Goal: Task Accomplishment & Management: Use online tool/utility

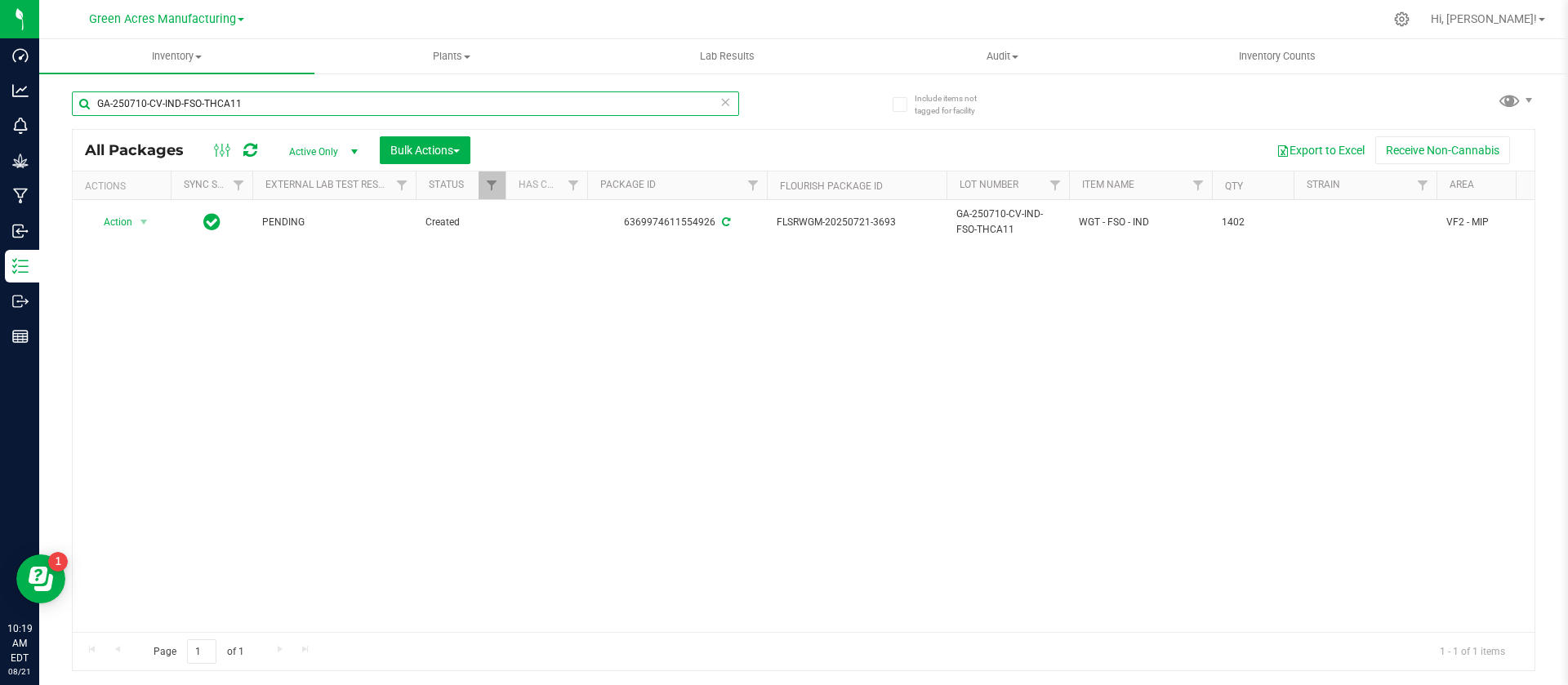
click at [440, 109] on input "GA-250710-CV-IND-FSO-THCA11" at bounding box center [405, 103] width 668 height 24
paste input "820-EM-VKS-HYB-T-THC02"
type input "GA-250820-EM-VKS-HYB-T-THC02"
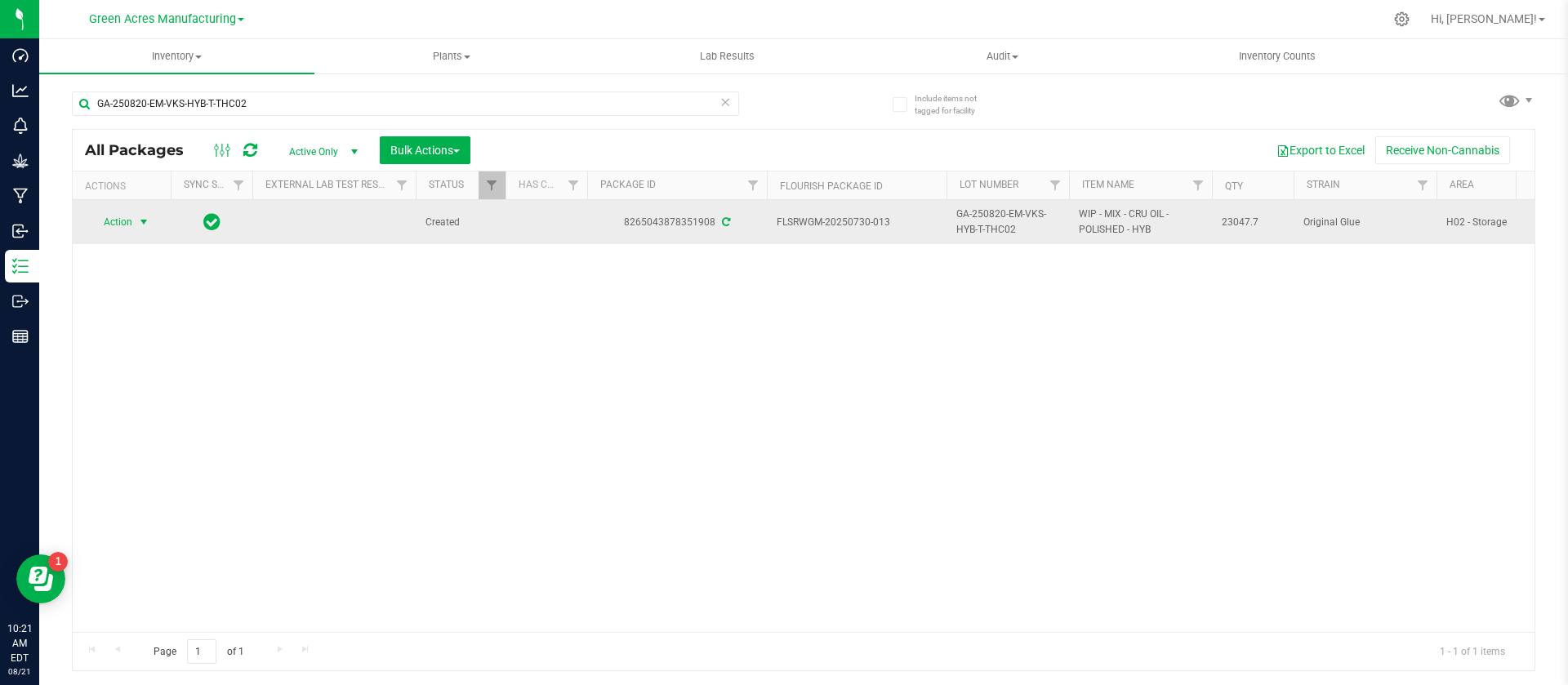
click at [115, 216] on span "Action" at bounding box center [111, 222] width 44 height 23
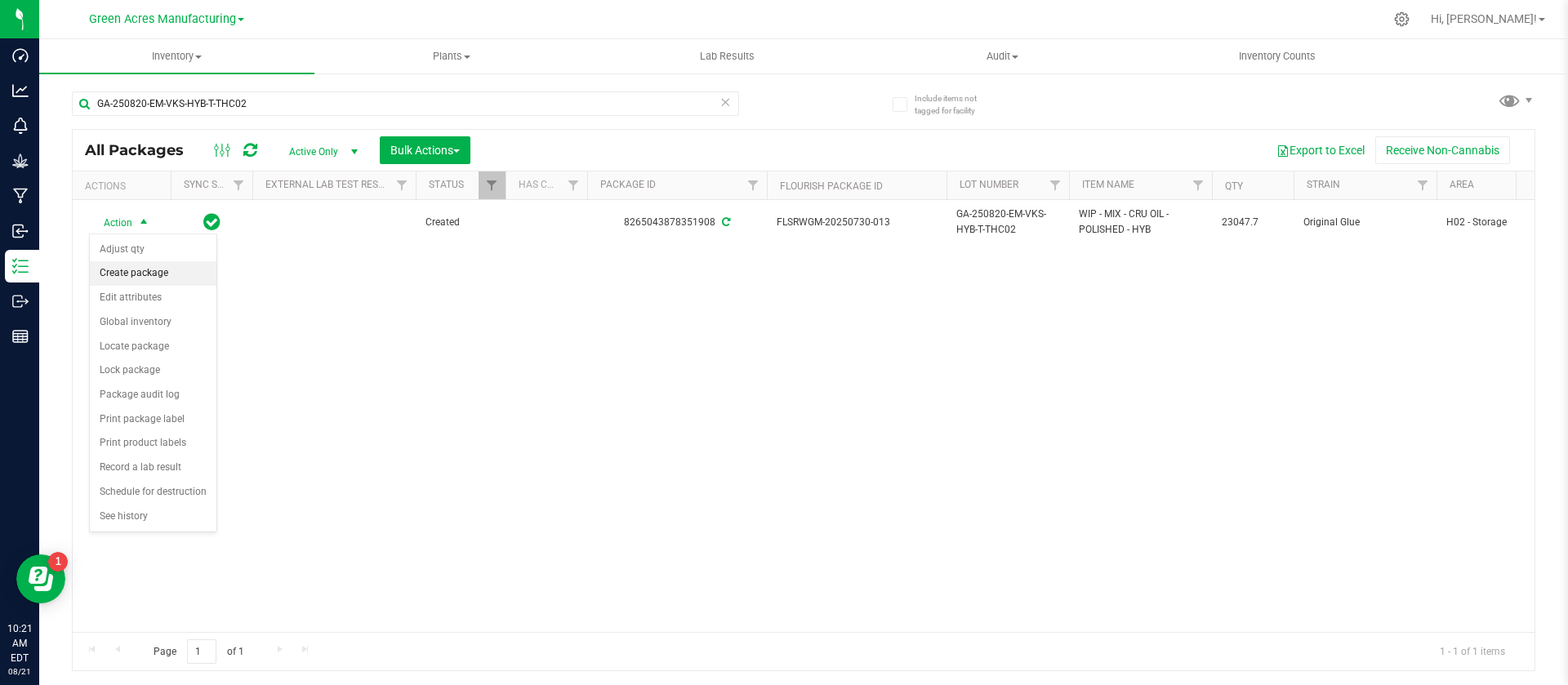
click at [142, 272] on li "Create package" at bounding box center [152, 273] width 126 height 24
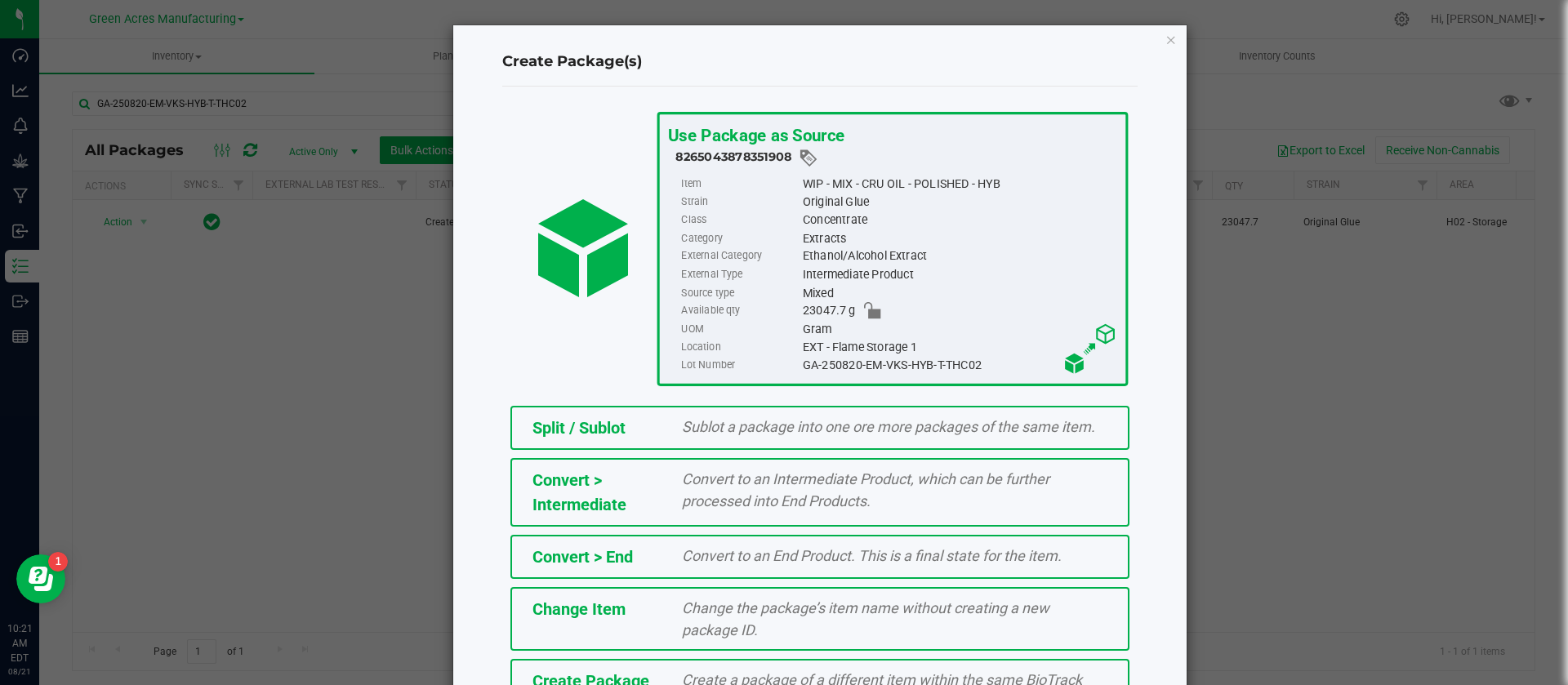
click at [693, 673] on span "Create a package of a different item within the same BioTrack phase." at bounding box center [882, 691] width 400 height 39
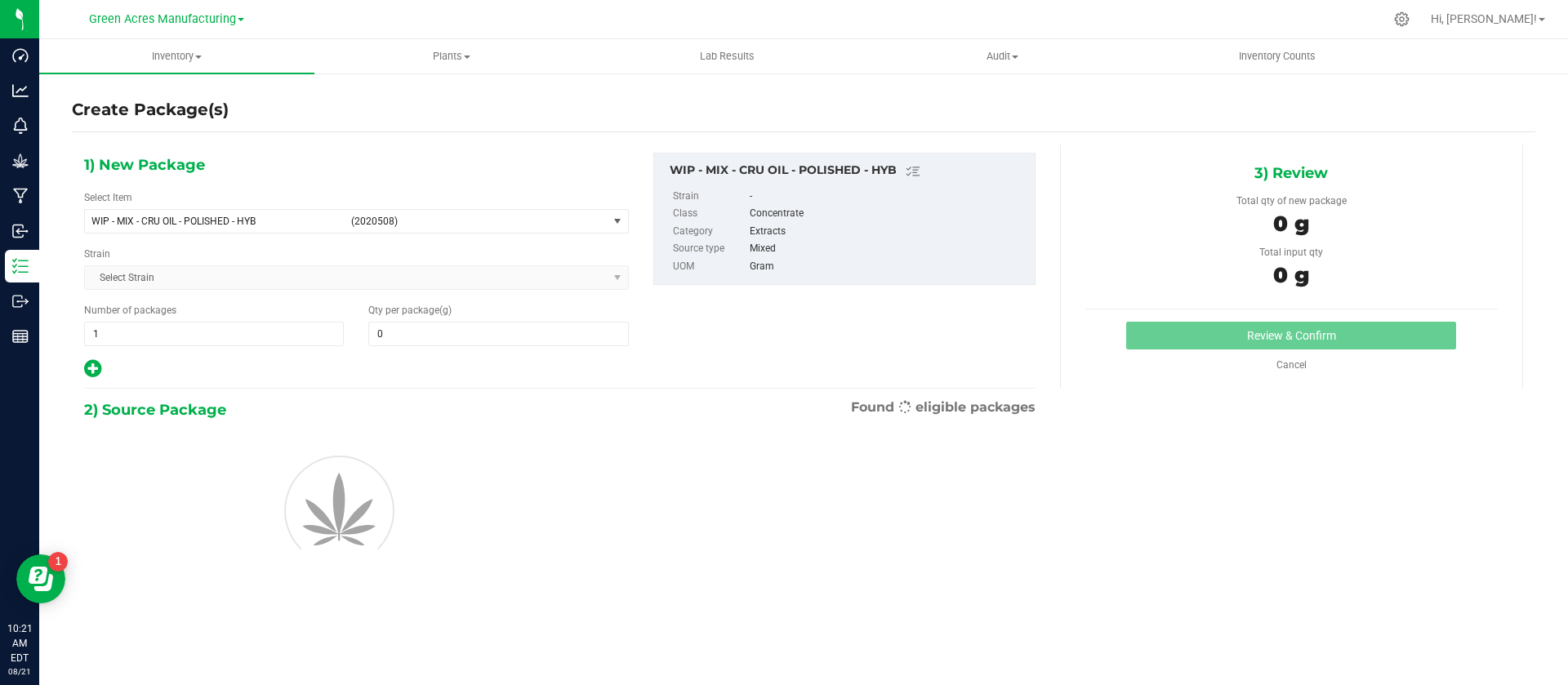
type input "0.0000"
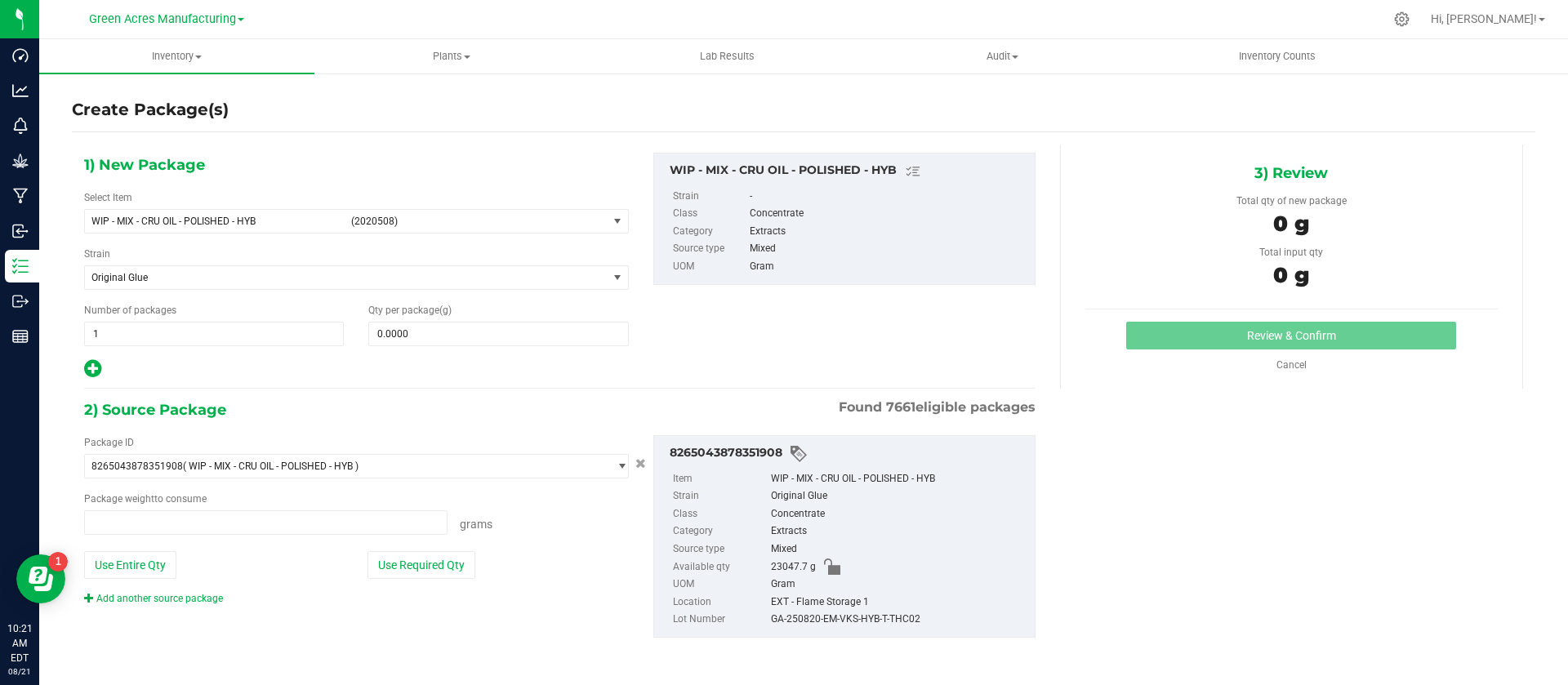
type input "0.0000 g"
click at [349, 217] on span "WIP - MIX - CRU OIL - POLISHED - HYB (2020508)" at bounding box center [346, 221] width 523 height 23
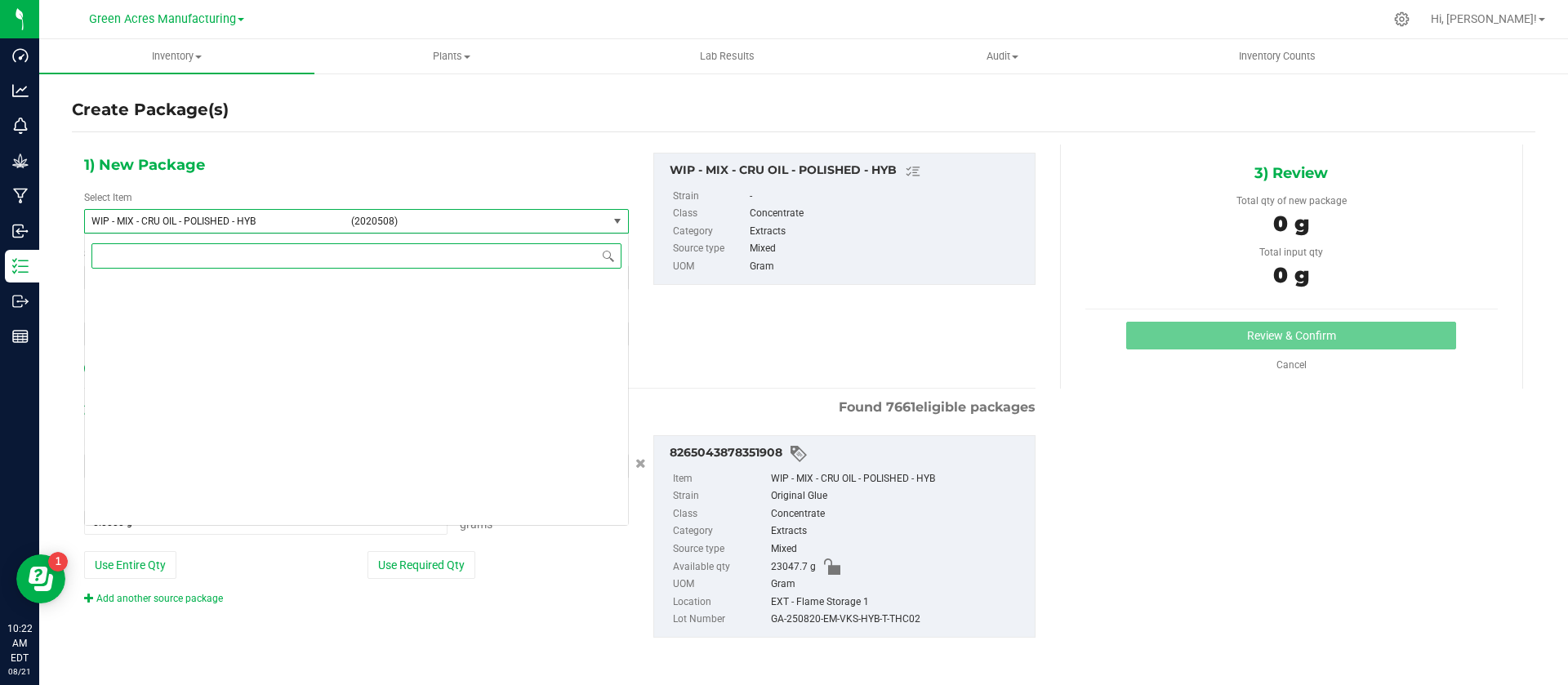
scroll to position [454205, 0]
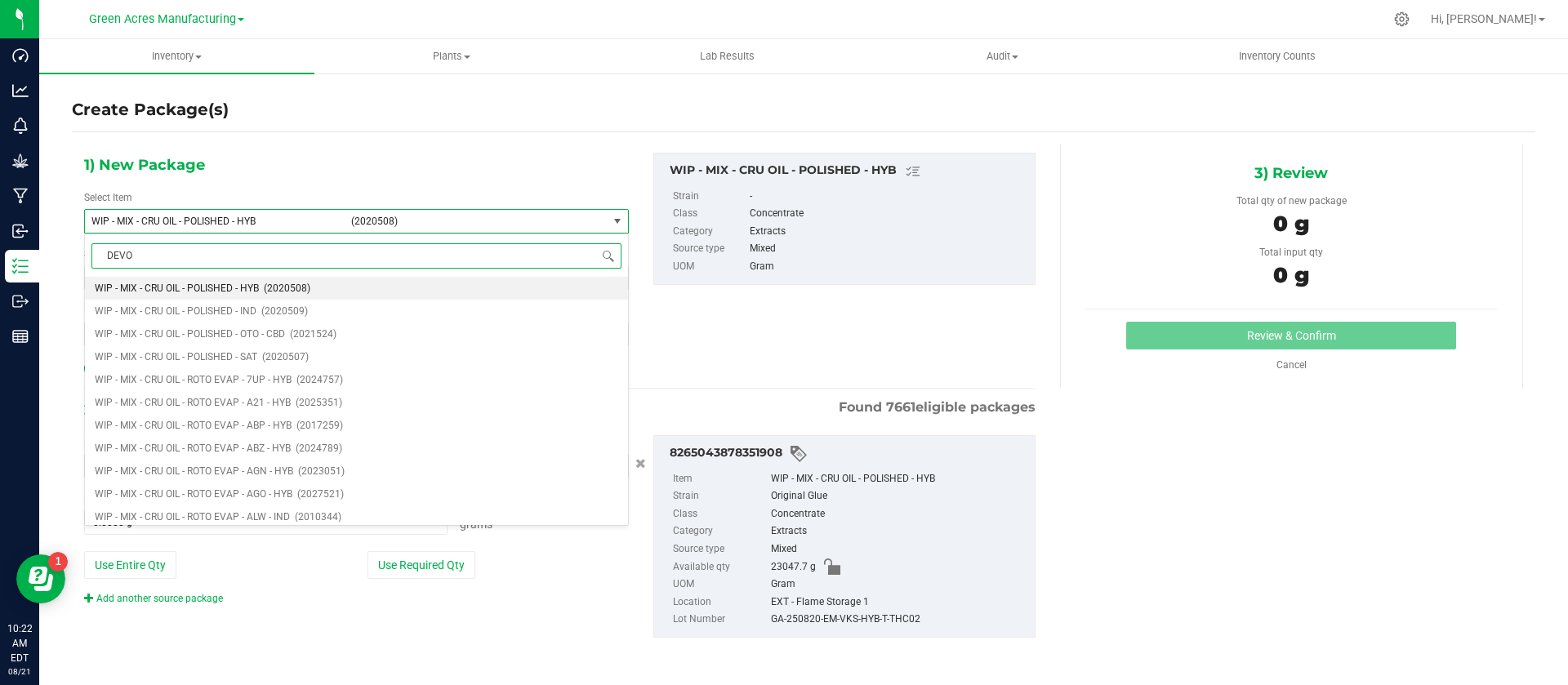
type input "[PERSON_NAME]"
click at [344, 508] on li "WGT - MIX - CRU OIL - [PERSON_NAME] - HYB (2002536)" at bounding box center [356, 517] width 543 height 23
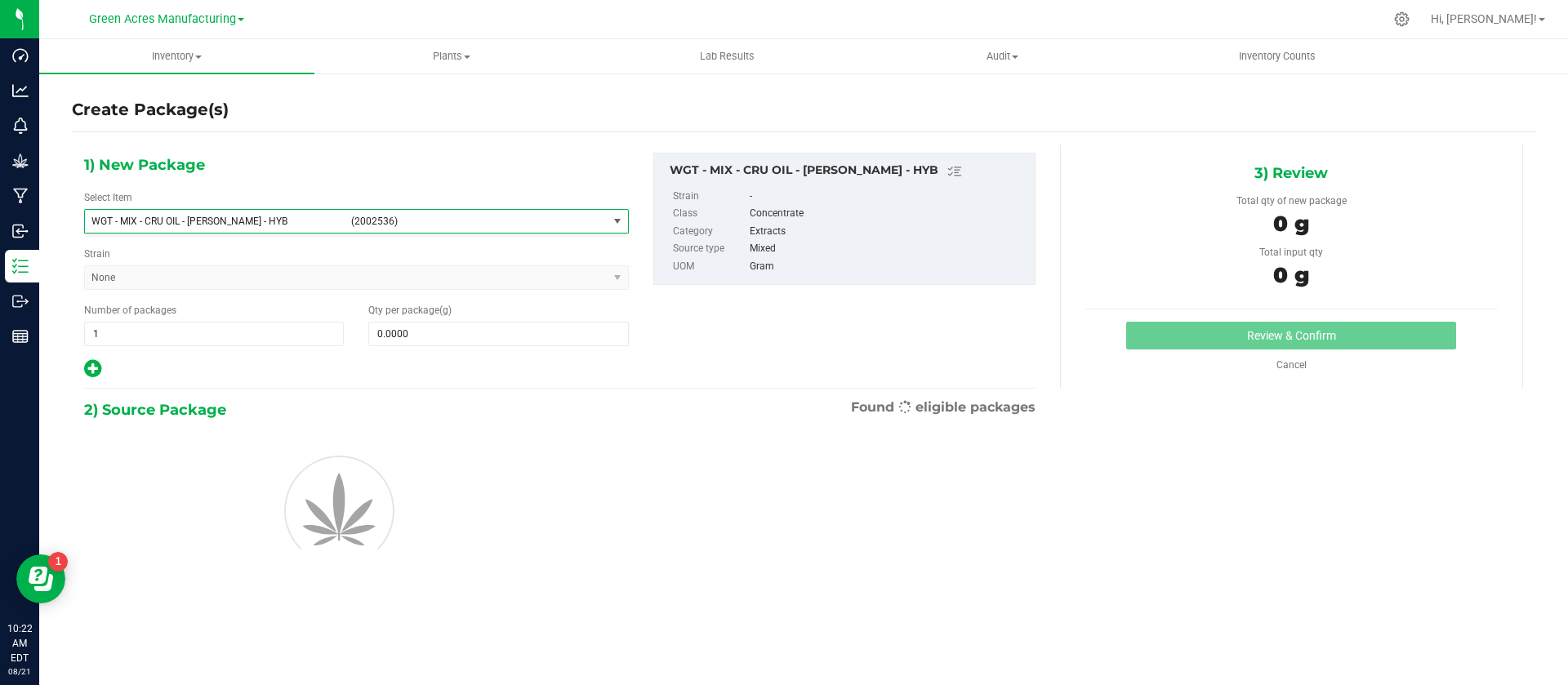
type input "0.0000"
click at [440, 327] on span at bounding box center [498, 333] width 260 height 24
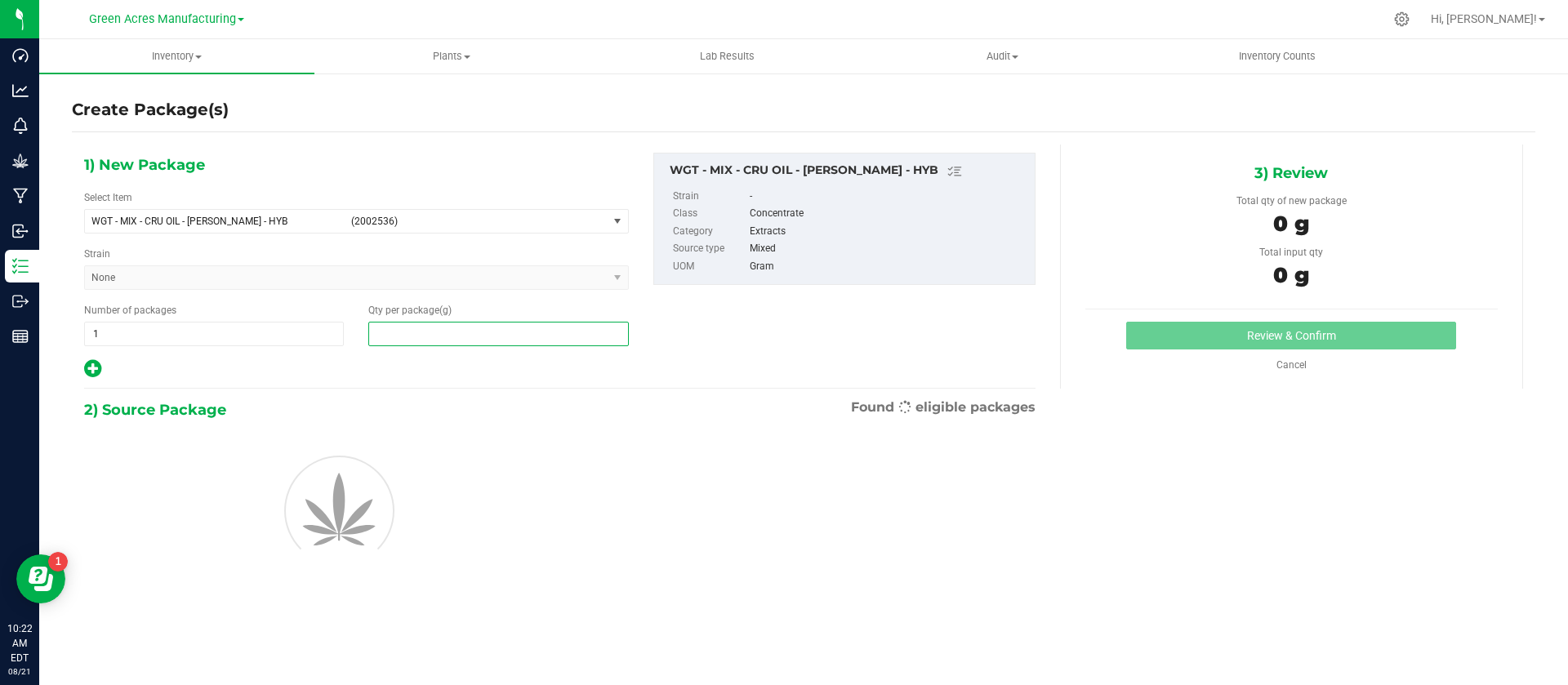
paste input "21259.1"
type input "21259.1"
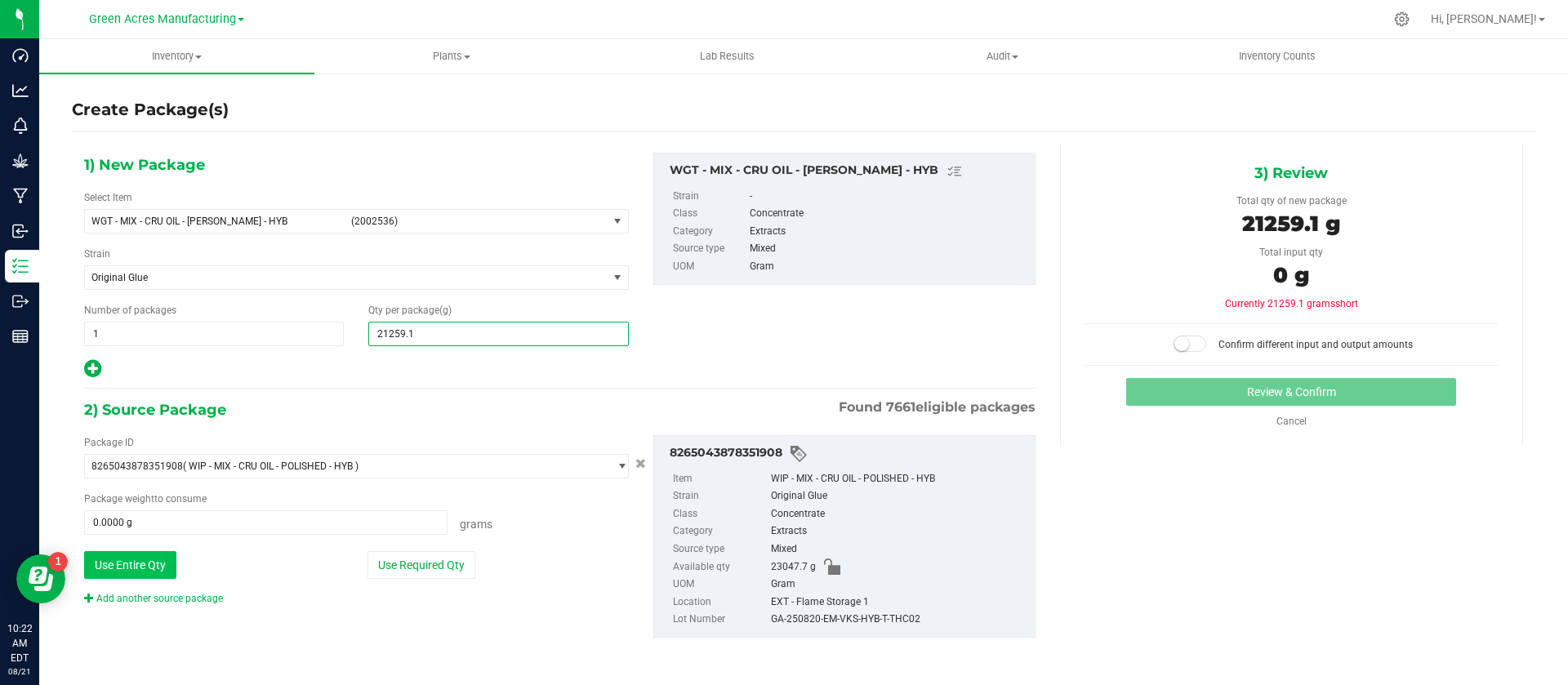
type input "21,259.1000"
click at [142, 570] on button "Use Entire Qty" at bounding box center [130, 564] width 92 height 28
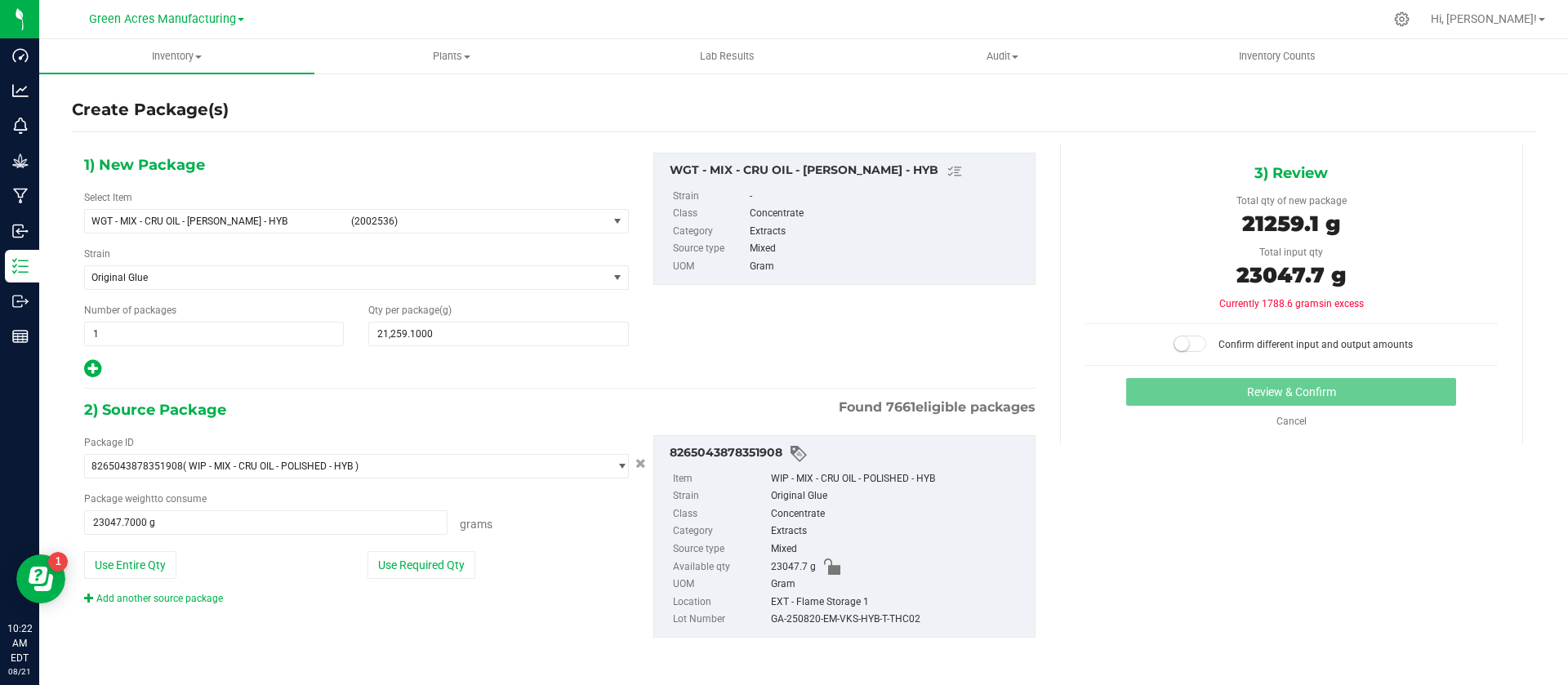
click at [408, 548] on div "Package ID 8265043878351908 ( WIP - MIX - CRU OIL - POLISHED - HYB ) 0000518841…" at bounding box center [357, 521] width 570 height 171
click at [400, 560] on button "Use Required Qty" at bounding box center [421, 564] width 108 height 28
type input "21259.1000 g"
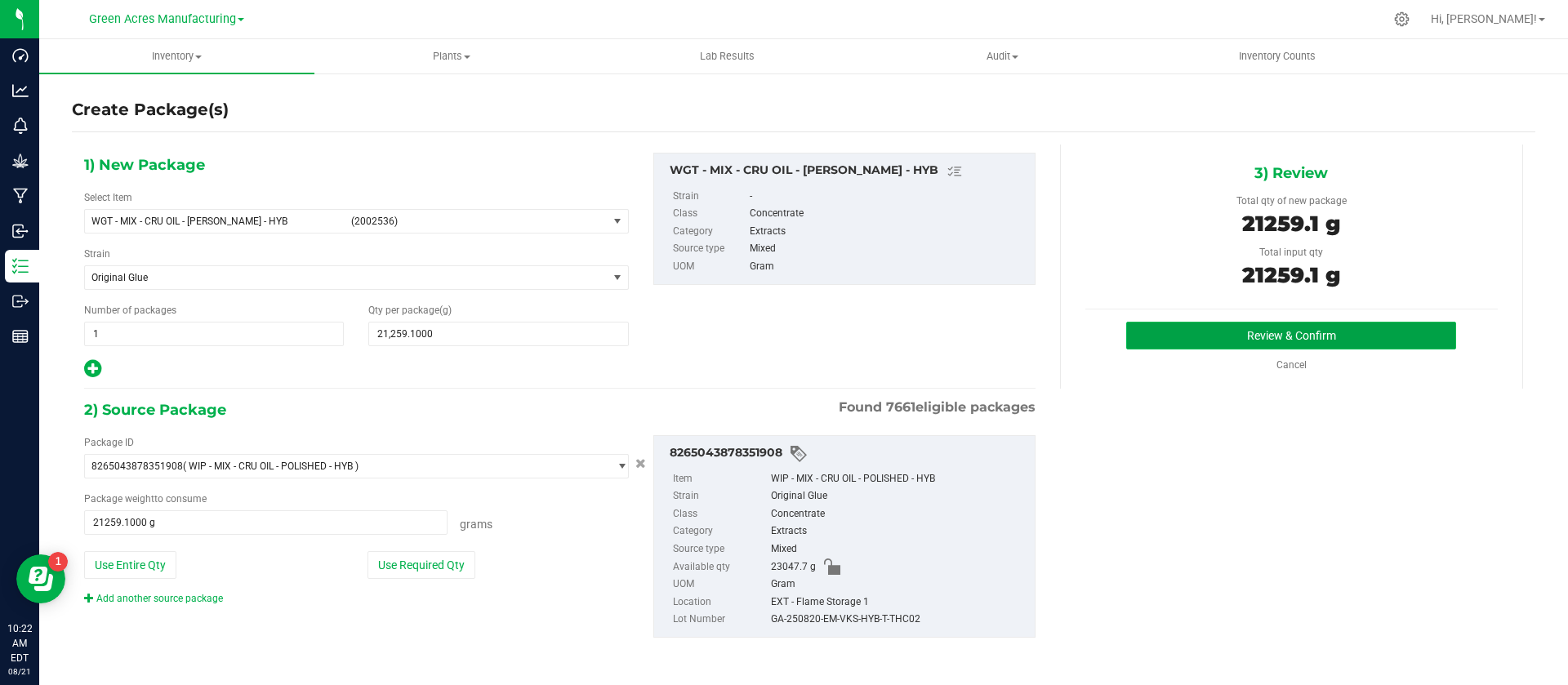
click at [1215, 322] on button "Review & Confirm" at bounding box center [1292, 335] width 330 height 28
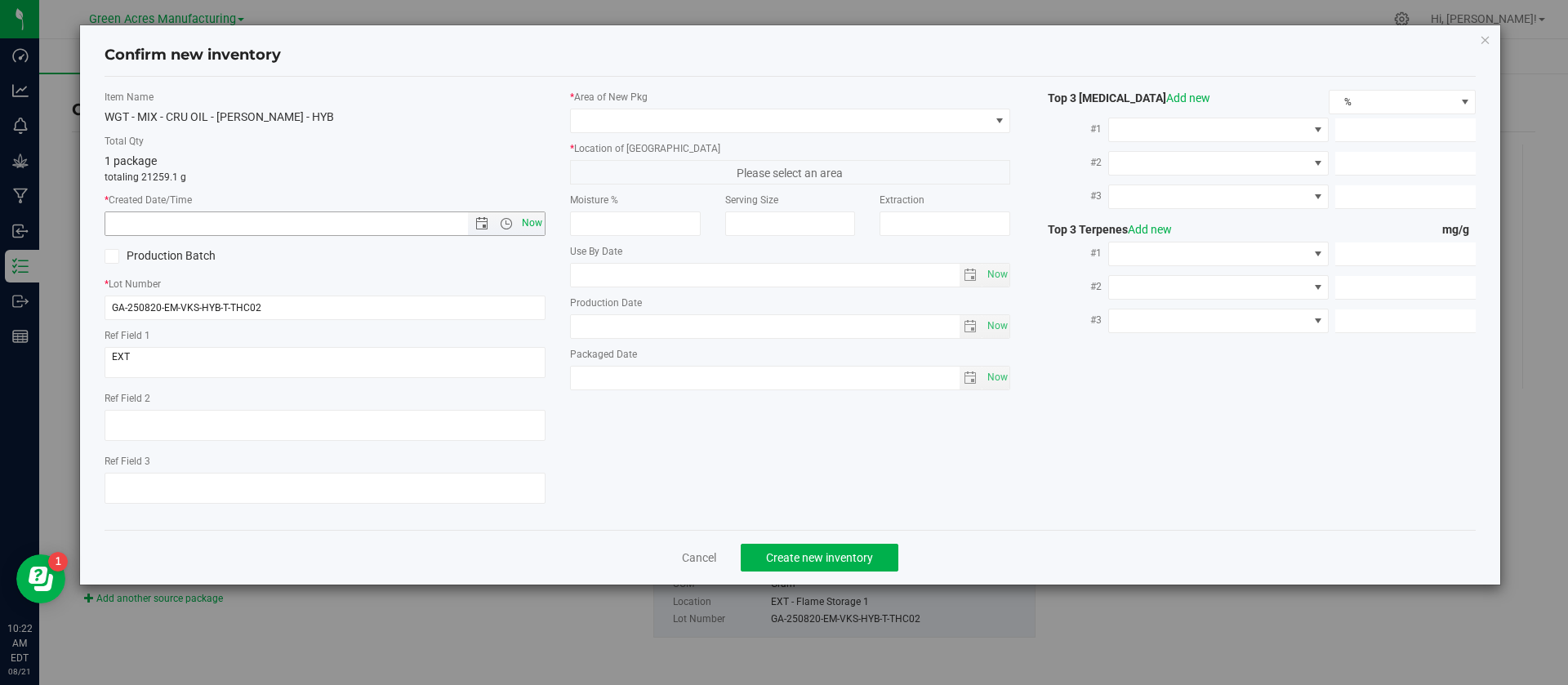
click at [525, 217] on span "Now" at bounding box center [531, 224] width 28 height 23
type input "[DATE] 10:22 AM"
click at [419, 302] on input "GA-250820-EM-VKS-HYB-T-THC02" at bounding box center [325, 307] width 441 height 24
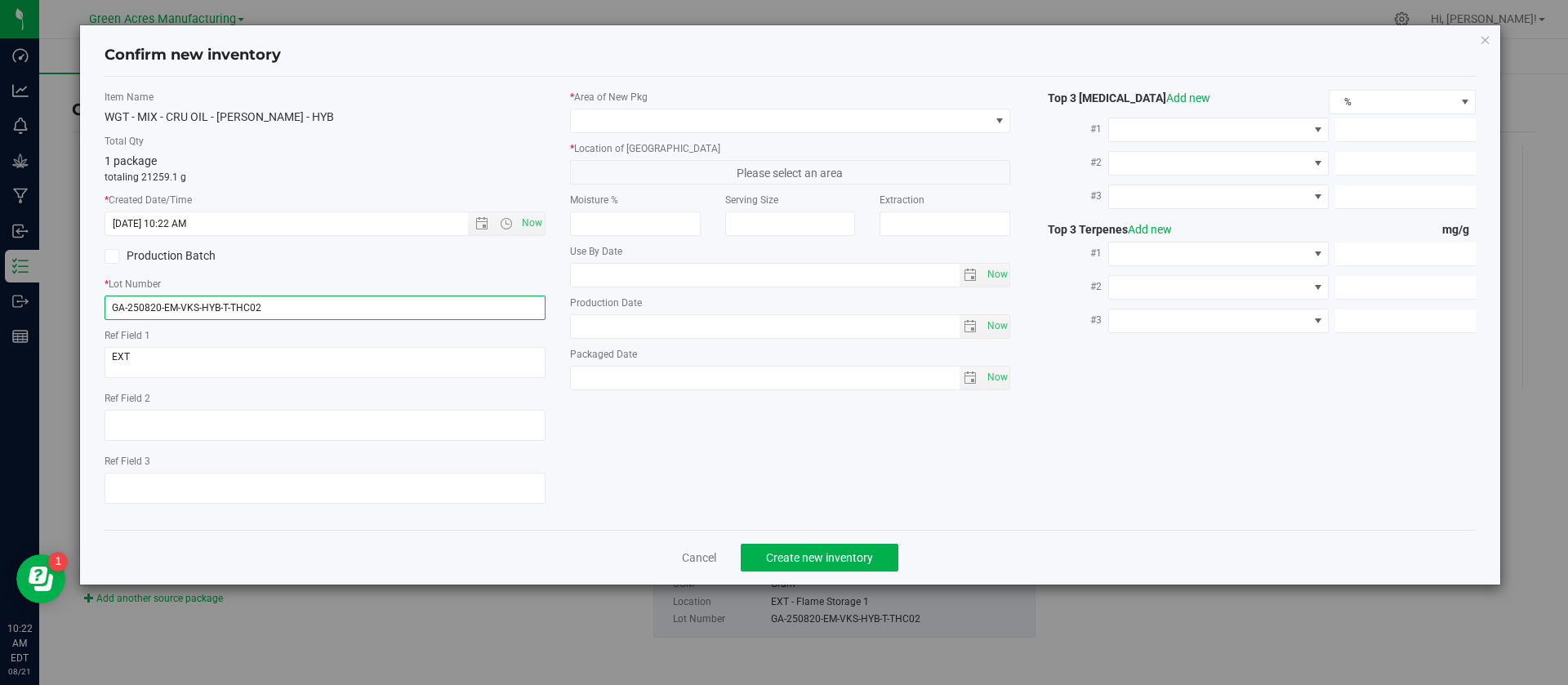
paste input "1-EM-VKS-HYB-D-THC01"
type input "GA-250821-EM-VKS-HYB-D-THC01"
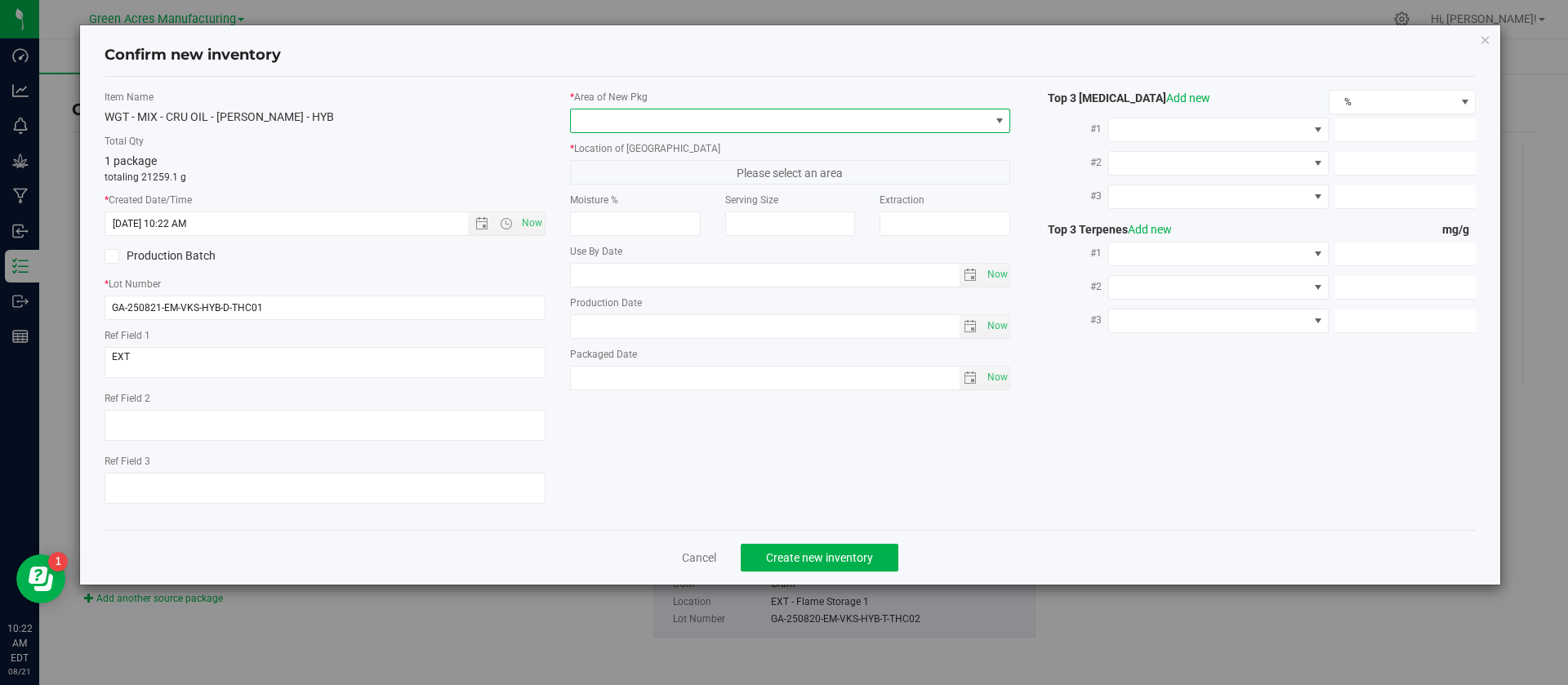
click at [625, 123] on span at bounding box center [781, 121] width 419 height 23
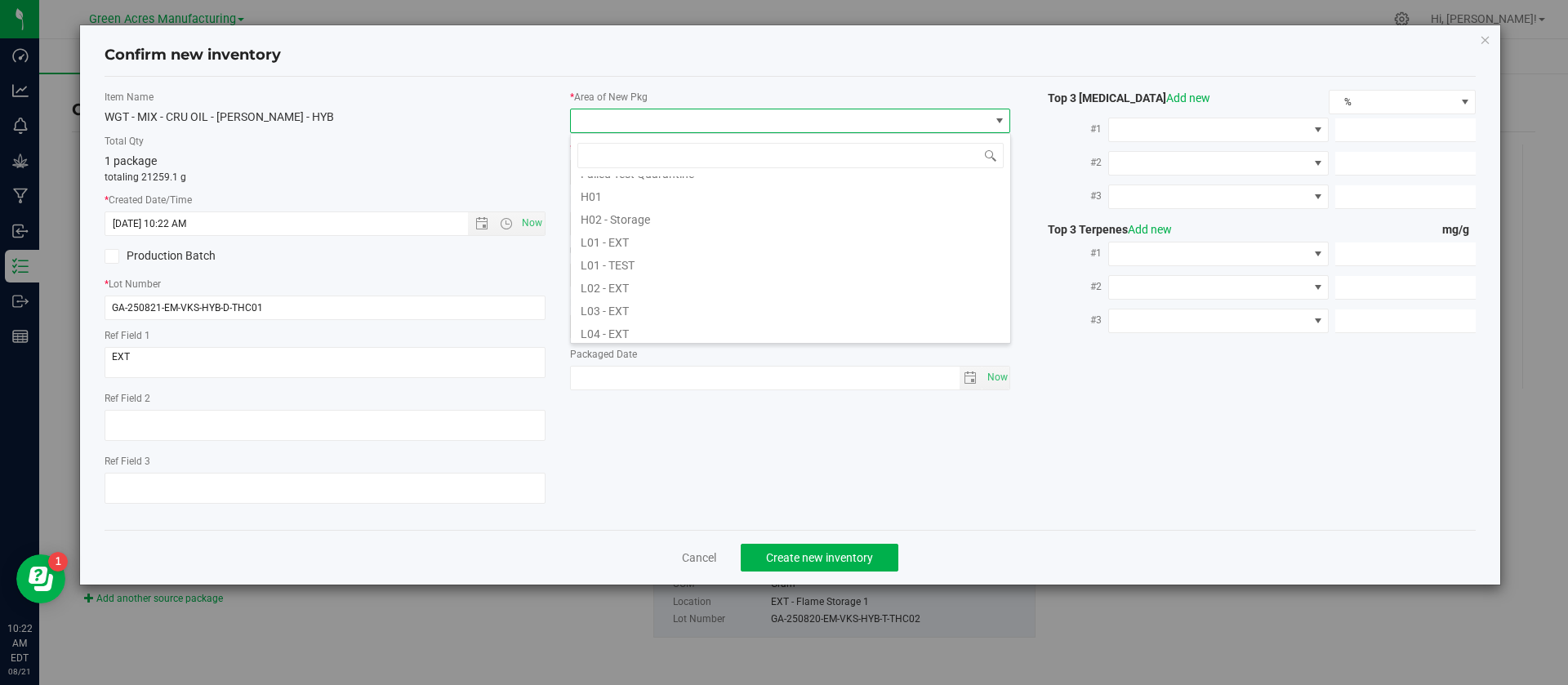
scroll to position [294, 0]
click at [668, 278] on li "L04 - EXT" at bounding box center [791, 282] width 440 height 23
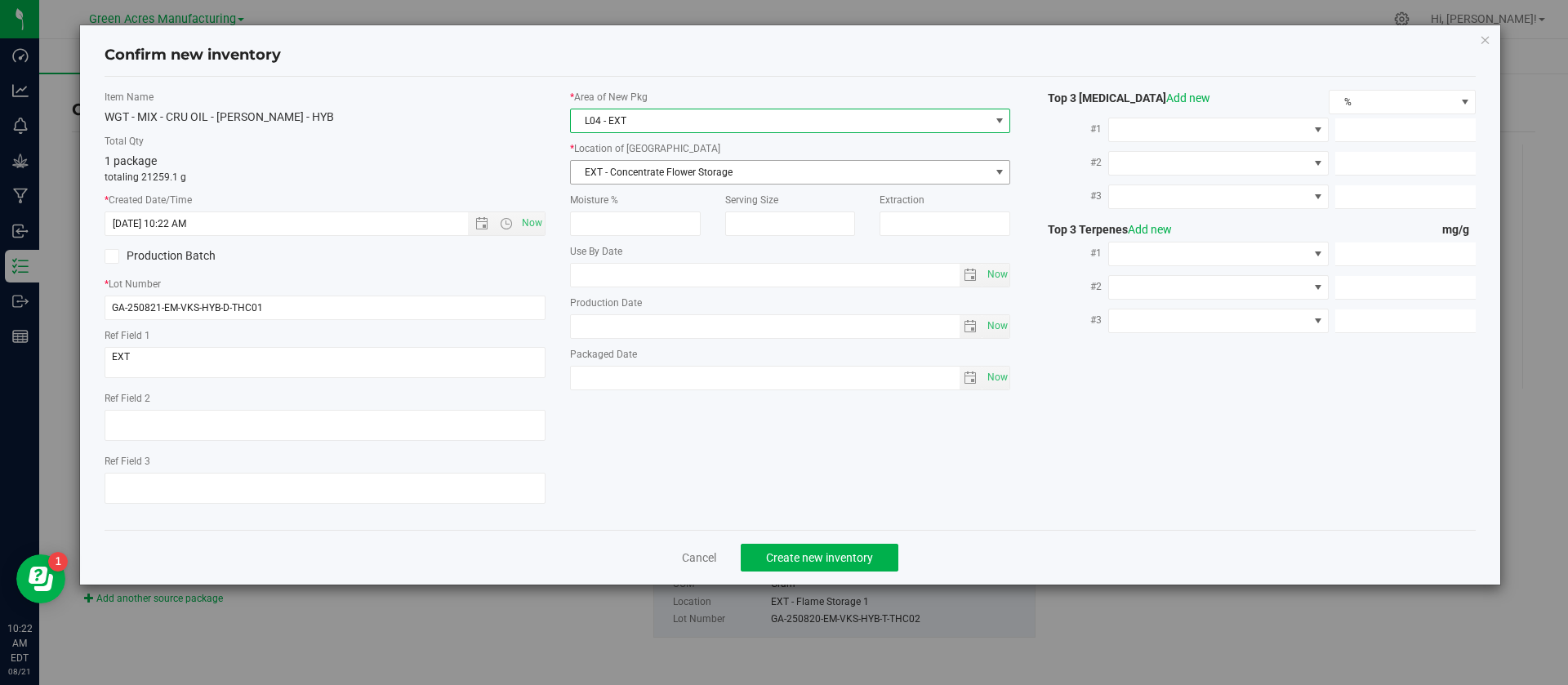
click at [643, 171] on span "EXT - Concentrate Flower Storage" at bounding box center [781, 172] width 419 height 23
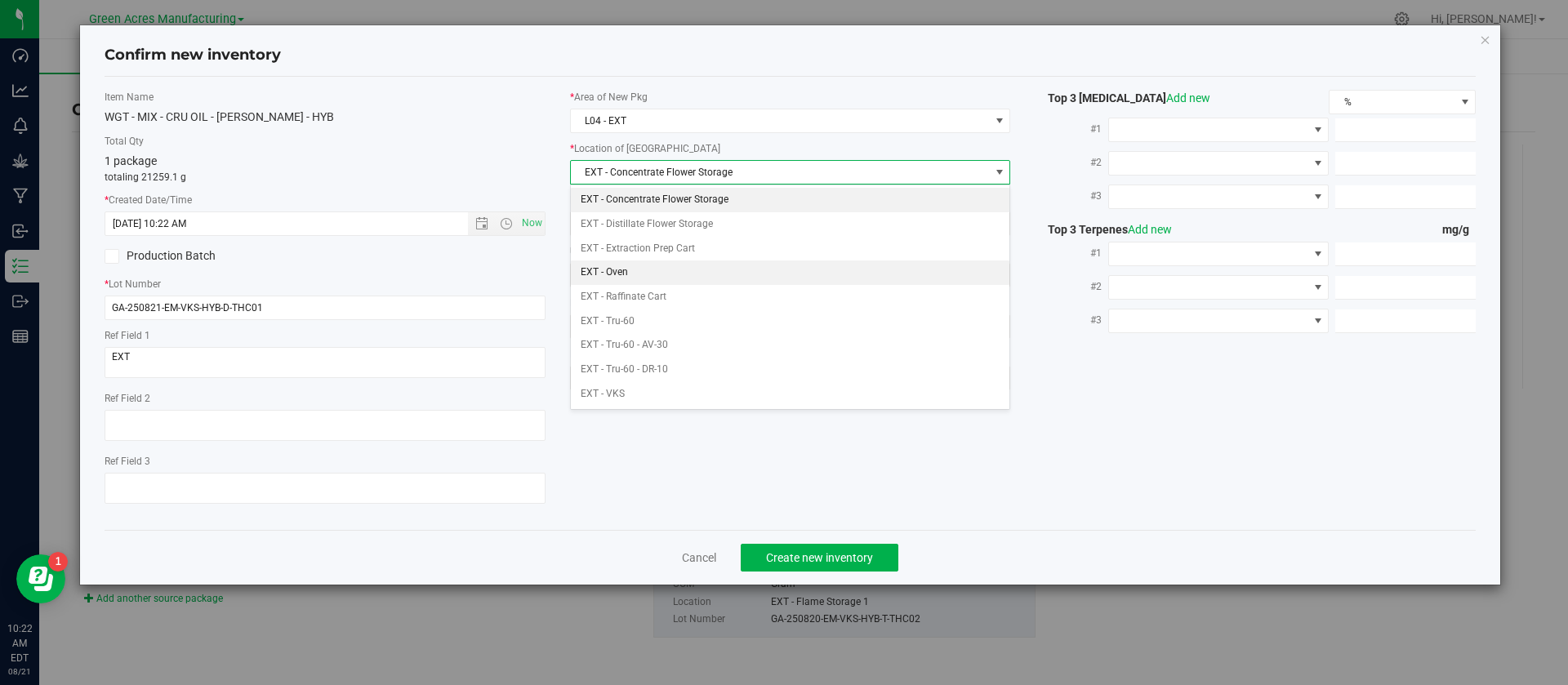
click at [624, 270] on li "EXT - Oven" at bounding box center [791, 272] width 440 height 24
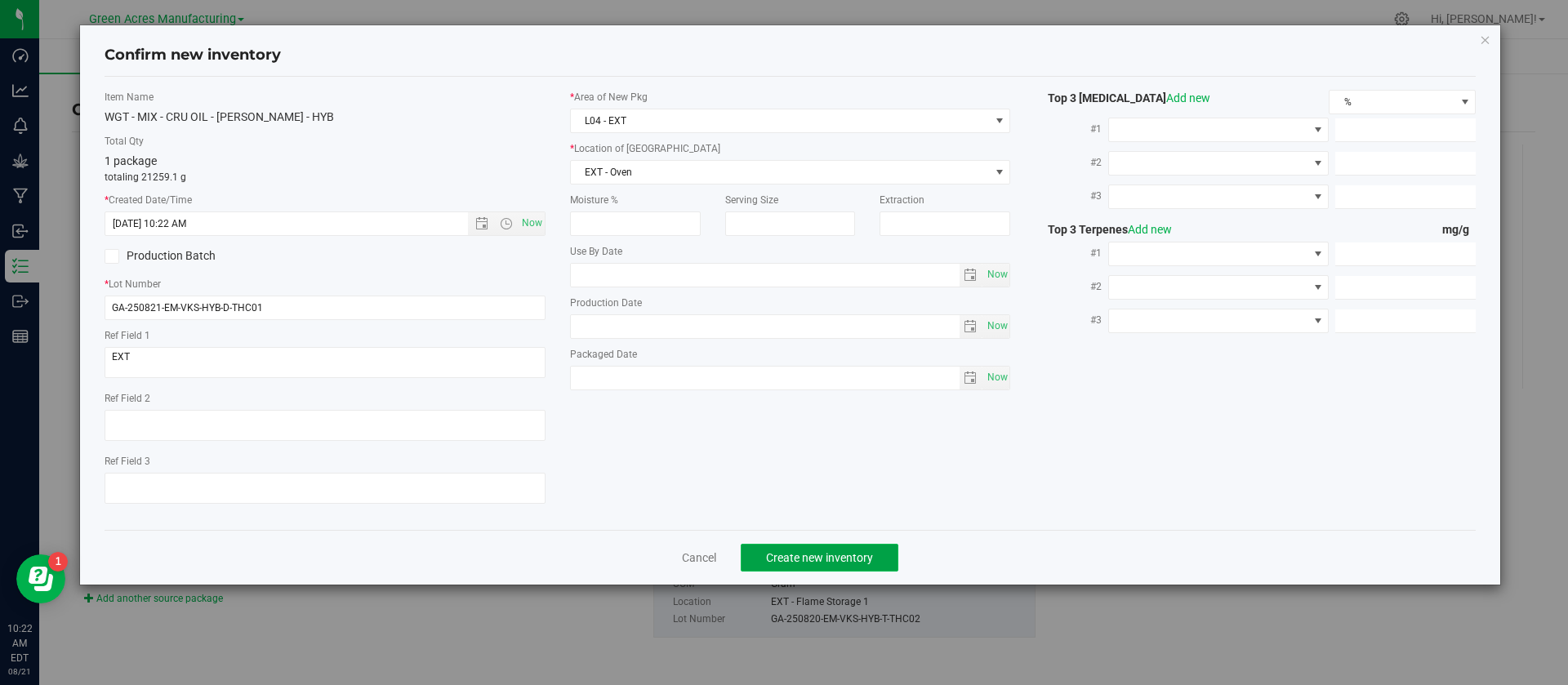
click at [818, 546] on button "Create new inventory" at bounding box center [819, 557] width 157 height 28
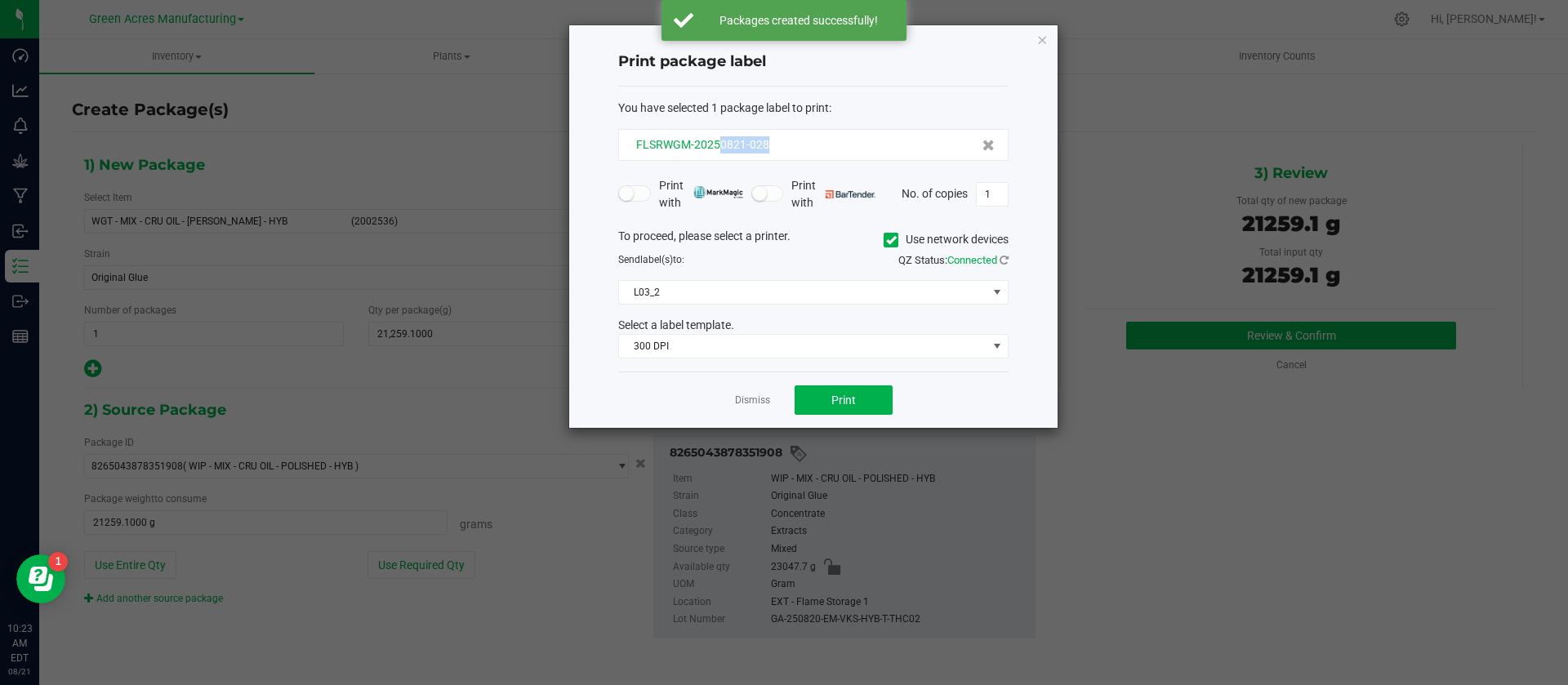
drag, startPoint x: 791, startPoint y: 145, endPoint x: 717, endPoint y: 147, distance: 74.0
click at [717, 147] on div "FLSRWGM-20250821-028" at bounding box center [813, 145] width 363 height 17
copy span "0821-028"
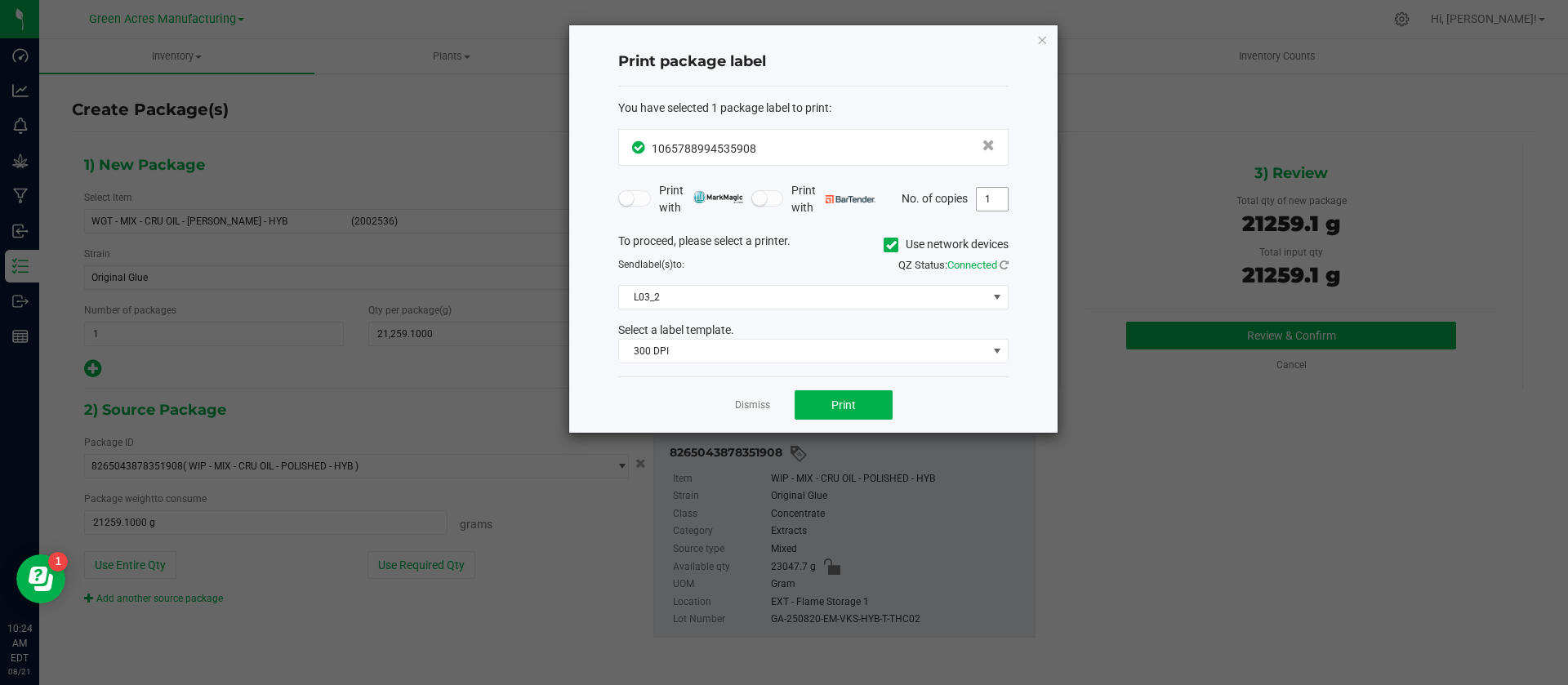
click at [988, 198] on input "1" at bounding box center [992, 198] width 31 height 23
type input "6"
click at [852, 401] on span "Print" at bounding box center [843, 405] width 24 height 13
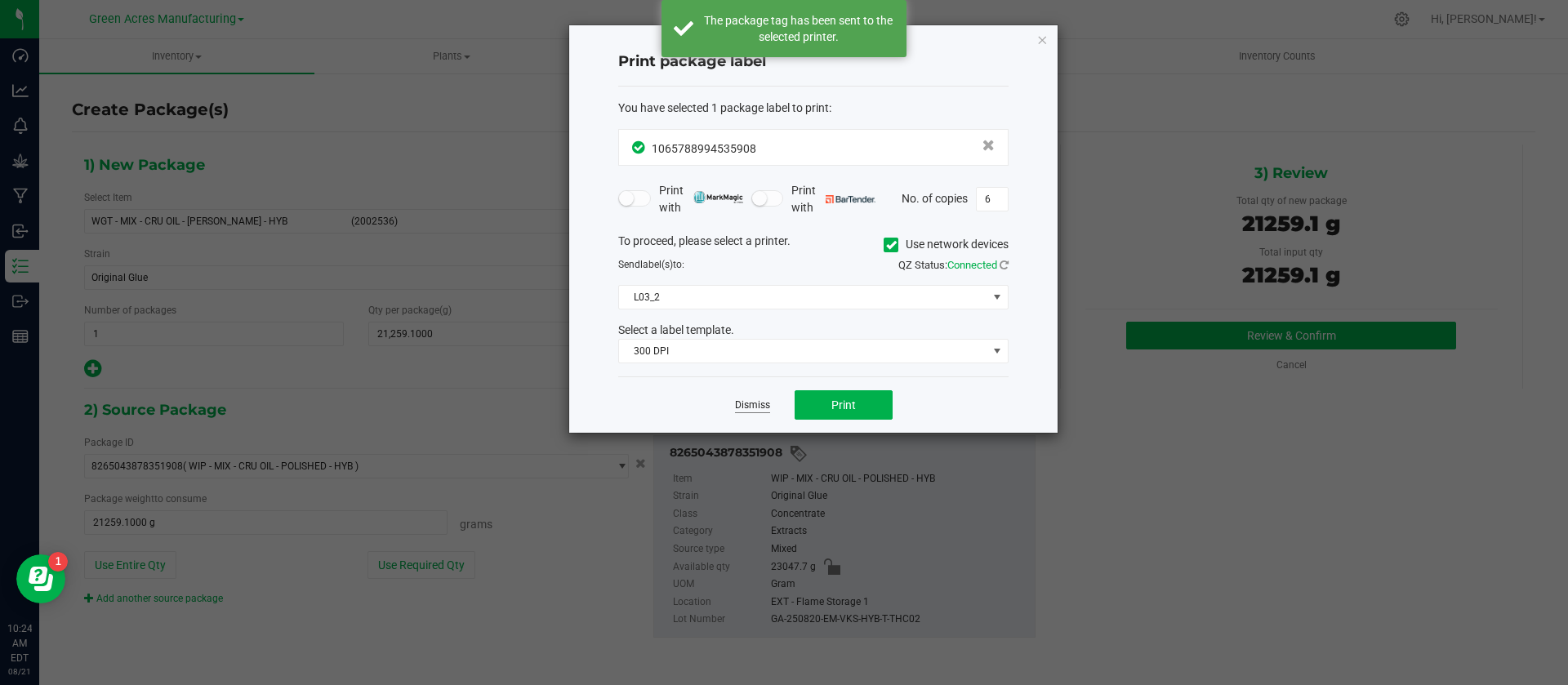
click at [756, 404] on link "Dismiss" at bounding box center [753, 405] width 35 height 14
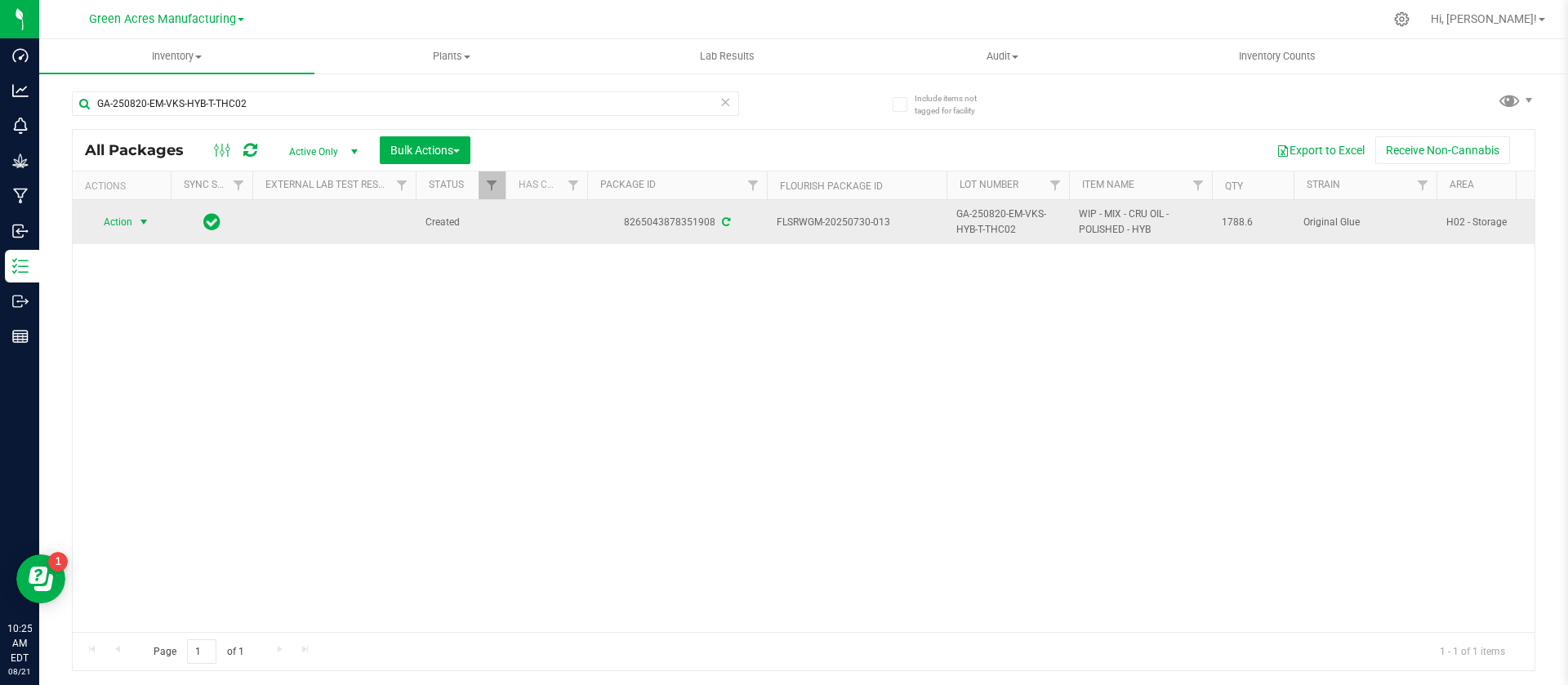
click at [146, 223] on span "select" at bounding box center [144, 222] width 13 height 13
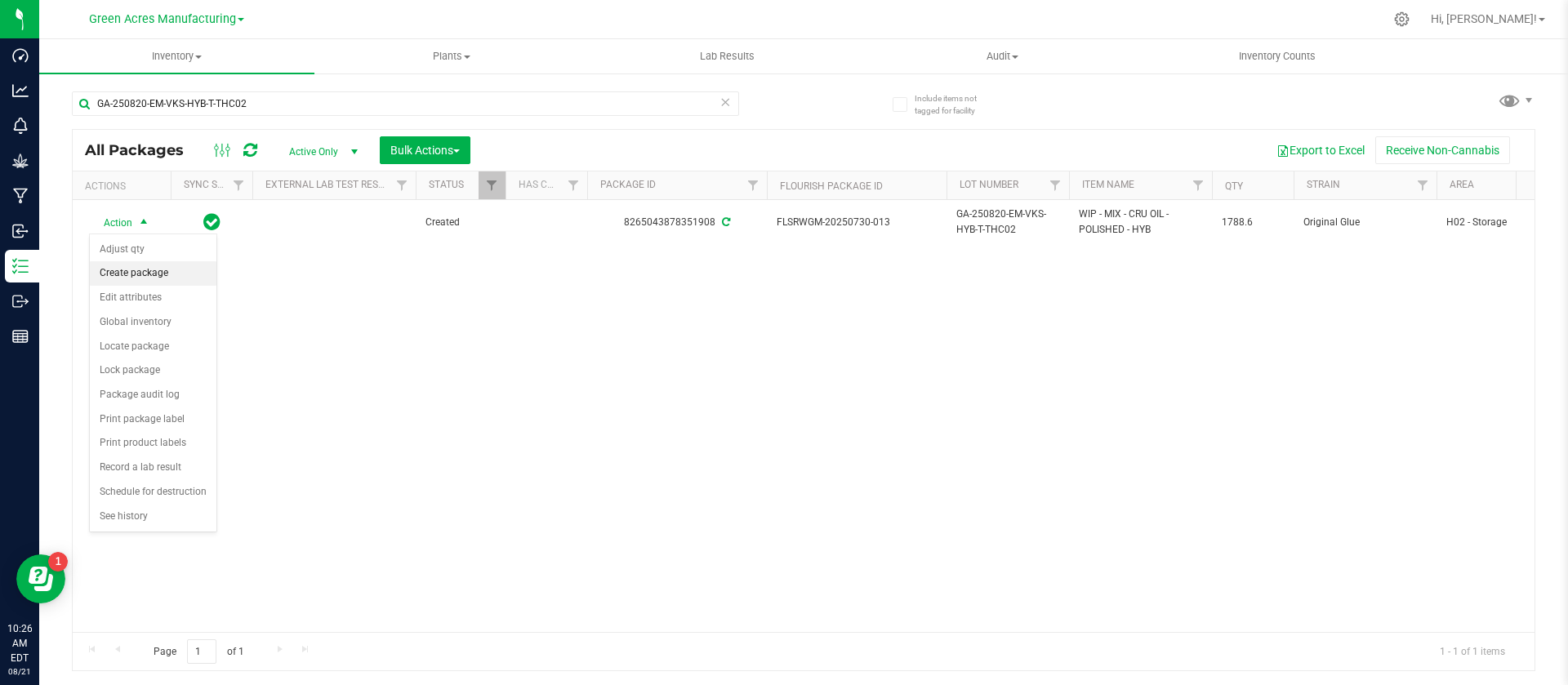
click at [146, 267] on li "Create package" at bounding box center [152, 273] width 126 height 24
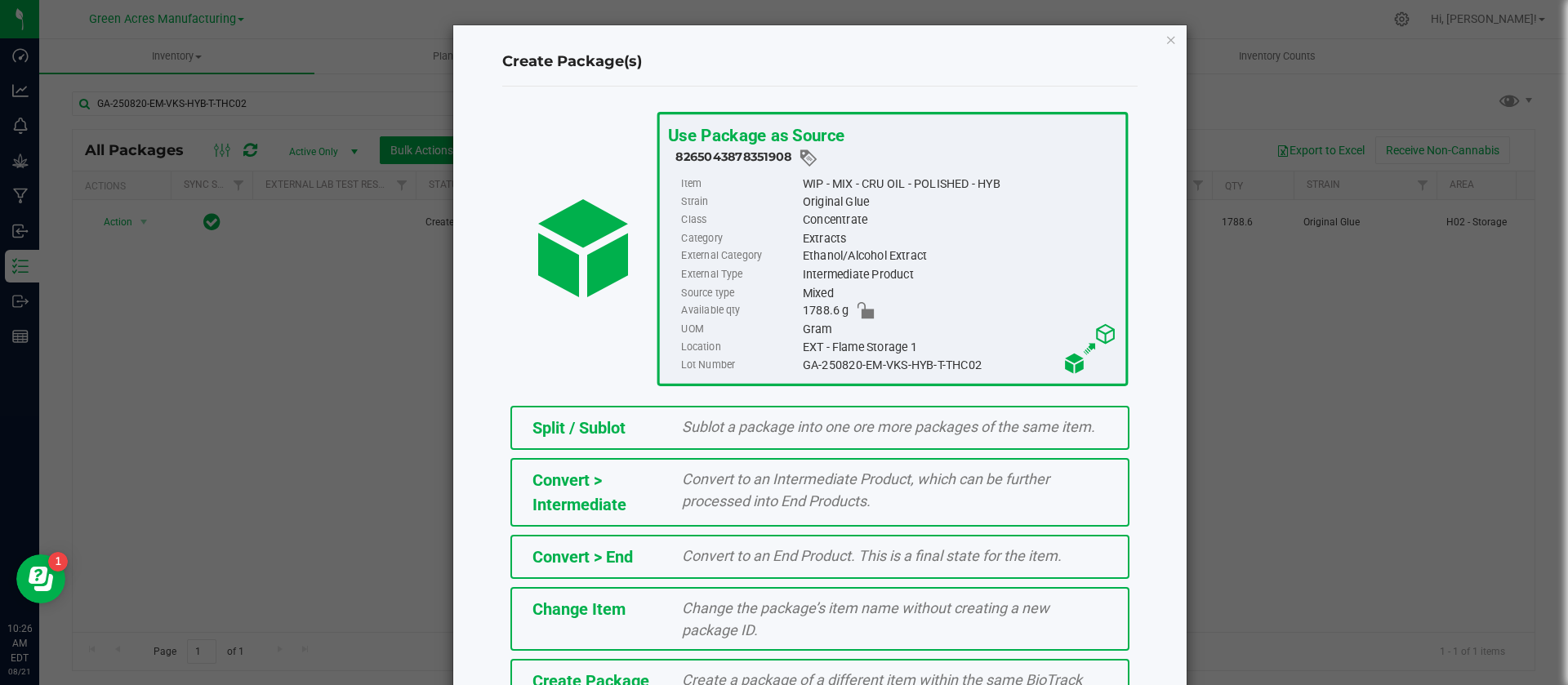
click at [623, 663] on div "Create Package Create a package of a different item within the same BioTrack ph…" at bounding box center [819, 691] width 619 height 64
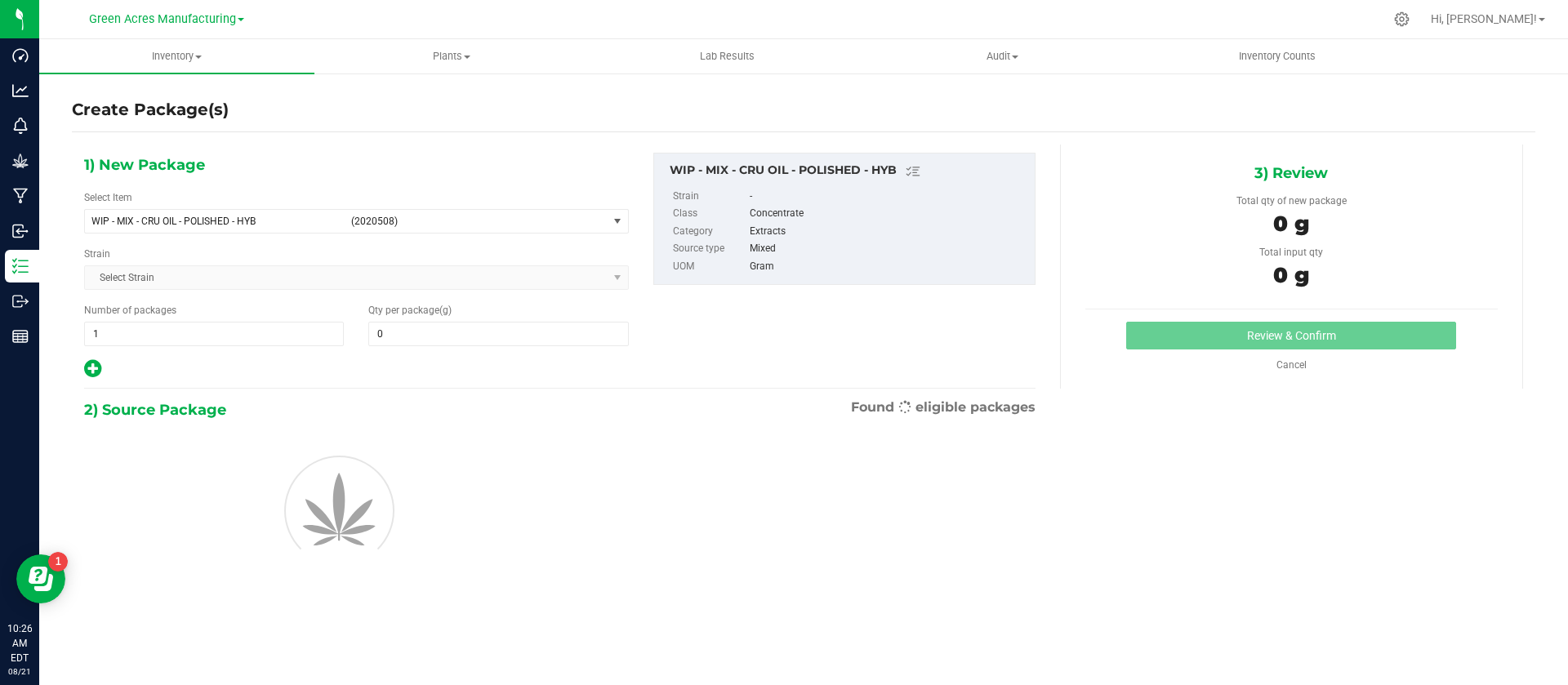
type input "0.0000"
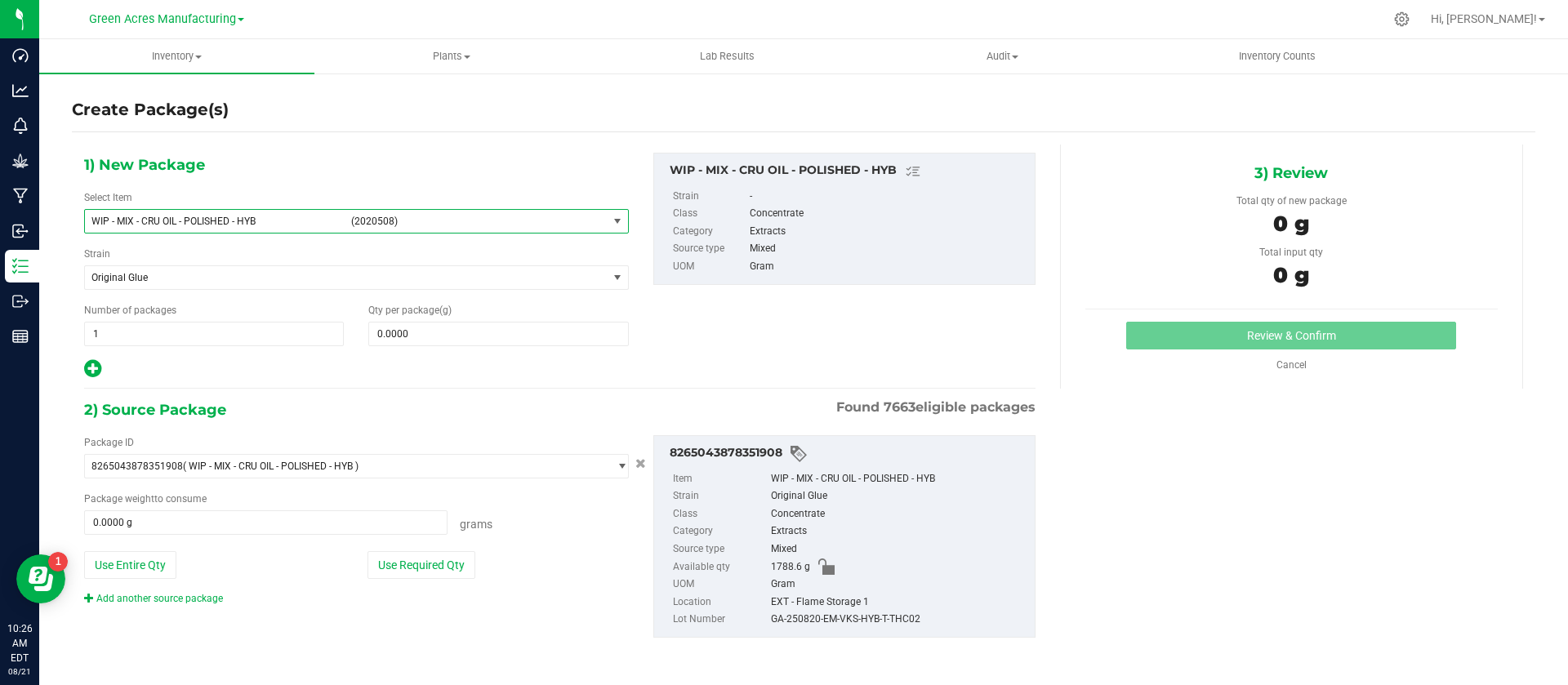
click at [301, 215] on span "WIP - MIX - CRU OIL - POLISHED - HYB" at bounding box center [216, 221] width 250 height 12
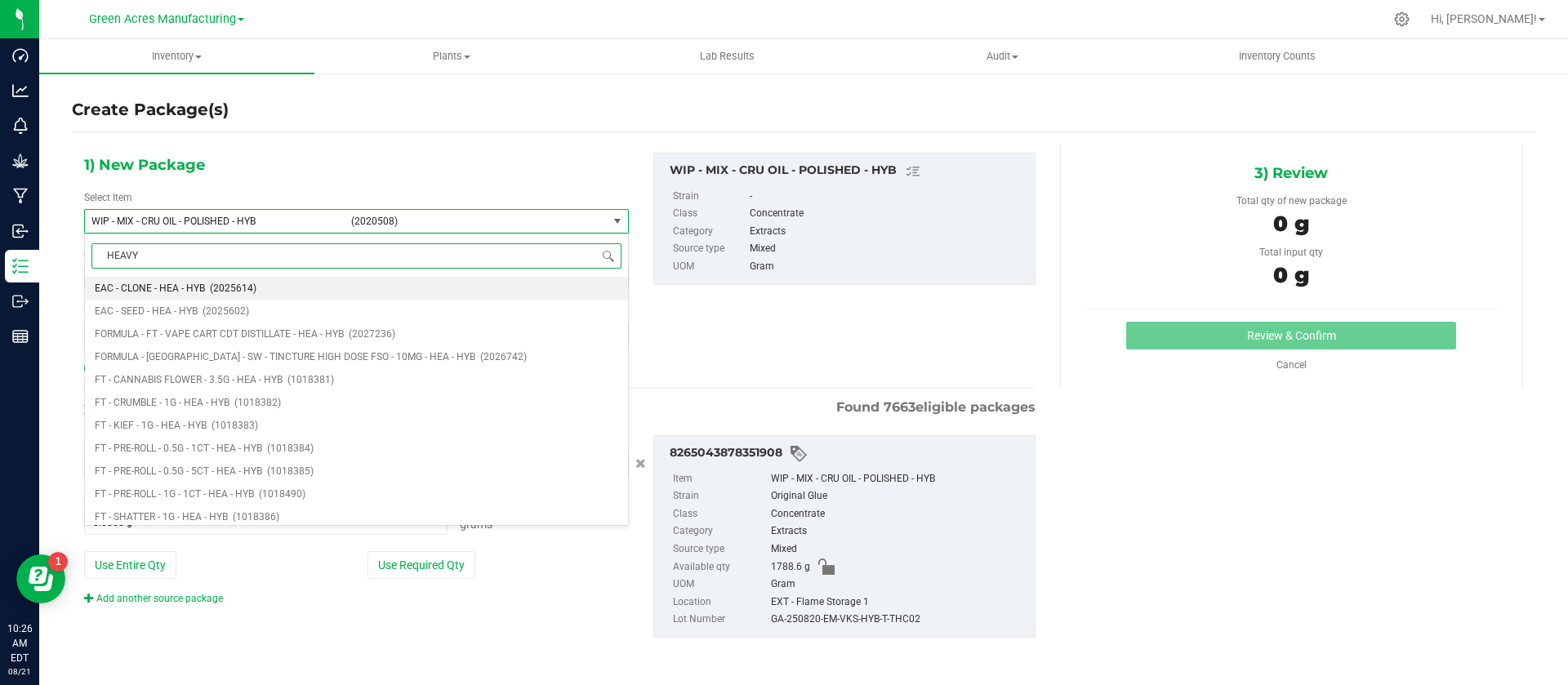
type input "HEAVY"
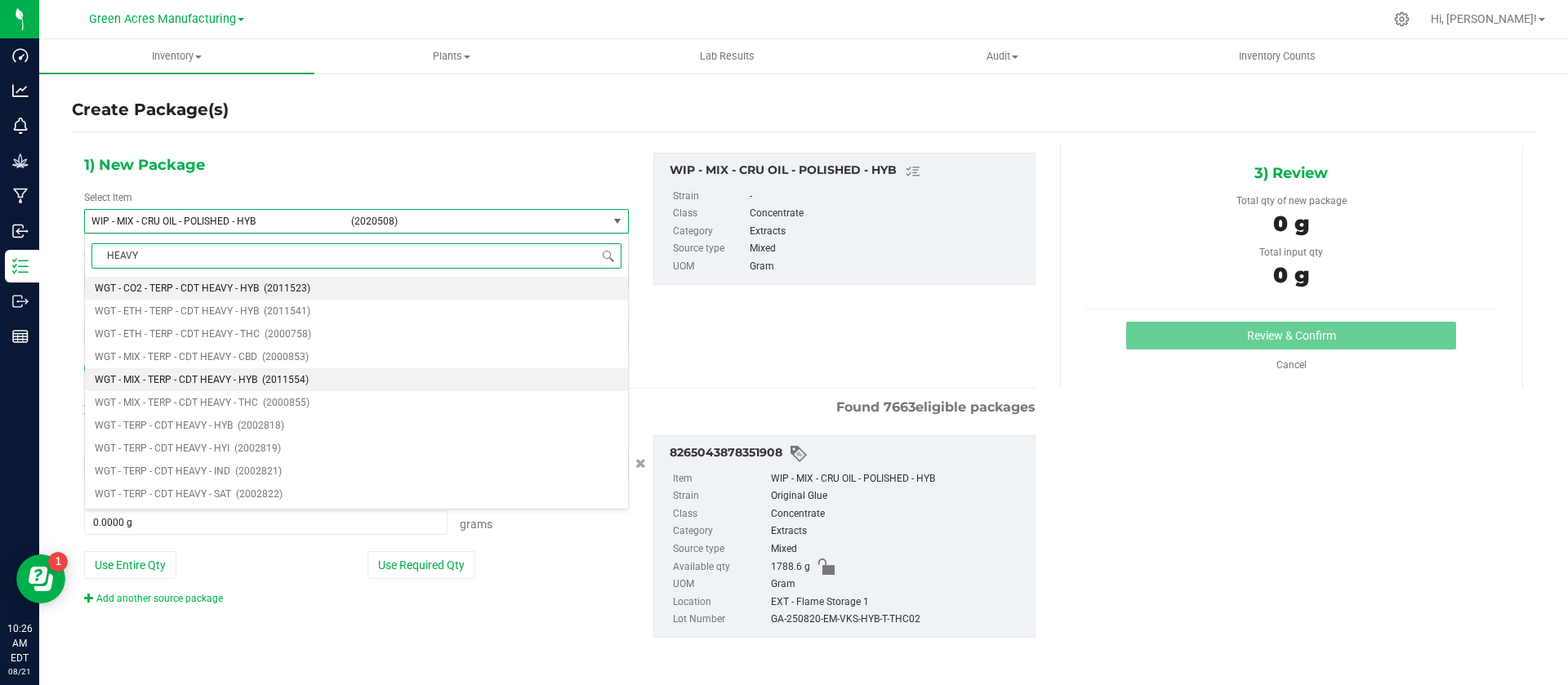
click at [287, 369] on li "WGT - MIX - TERP - CDT HEAVY - HYB (2011554)" at bounding box center [356, 379] width 543 height 23
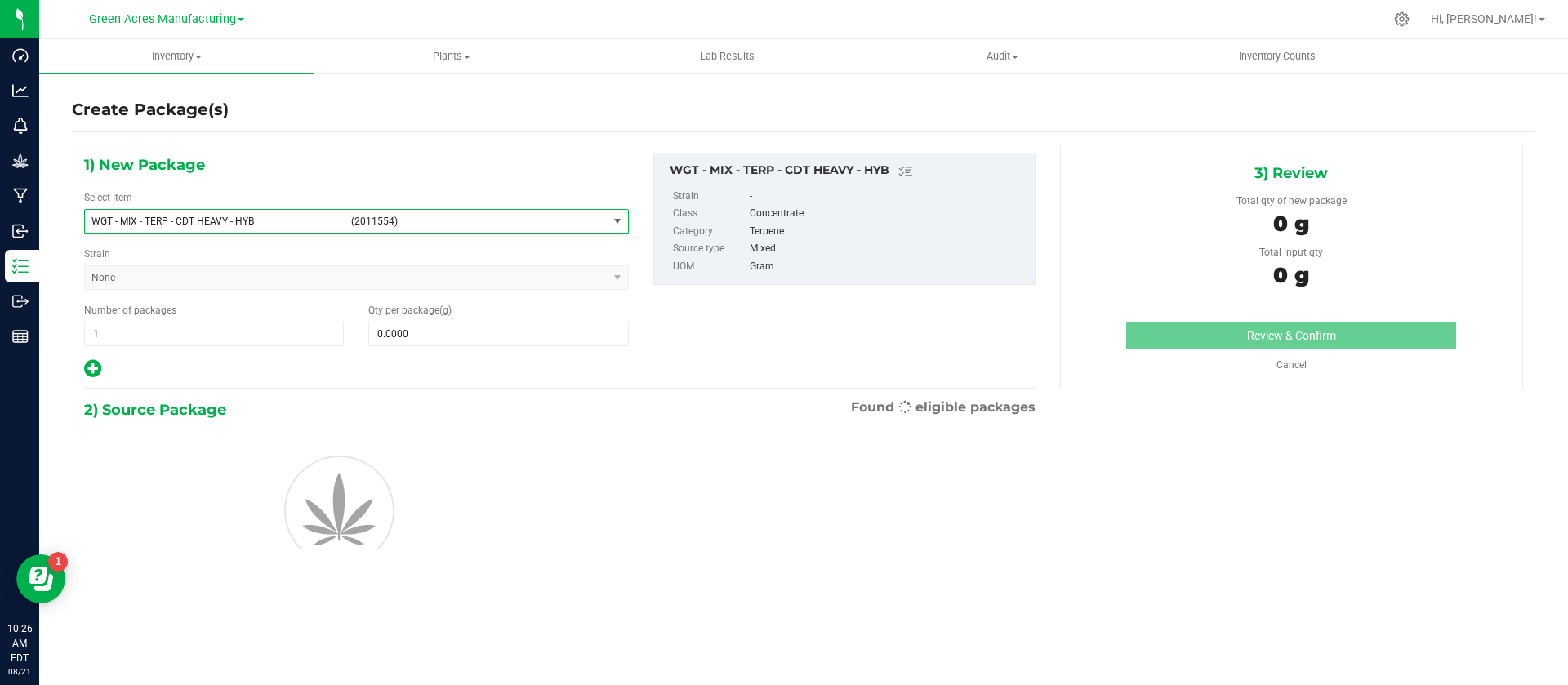
type input "0.0000"
click at [447, 341] on span at bounding box center [498, 333] width 260 height 24
type input "0.0000"
type input "0"
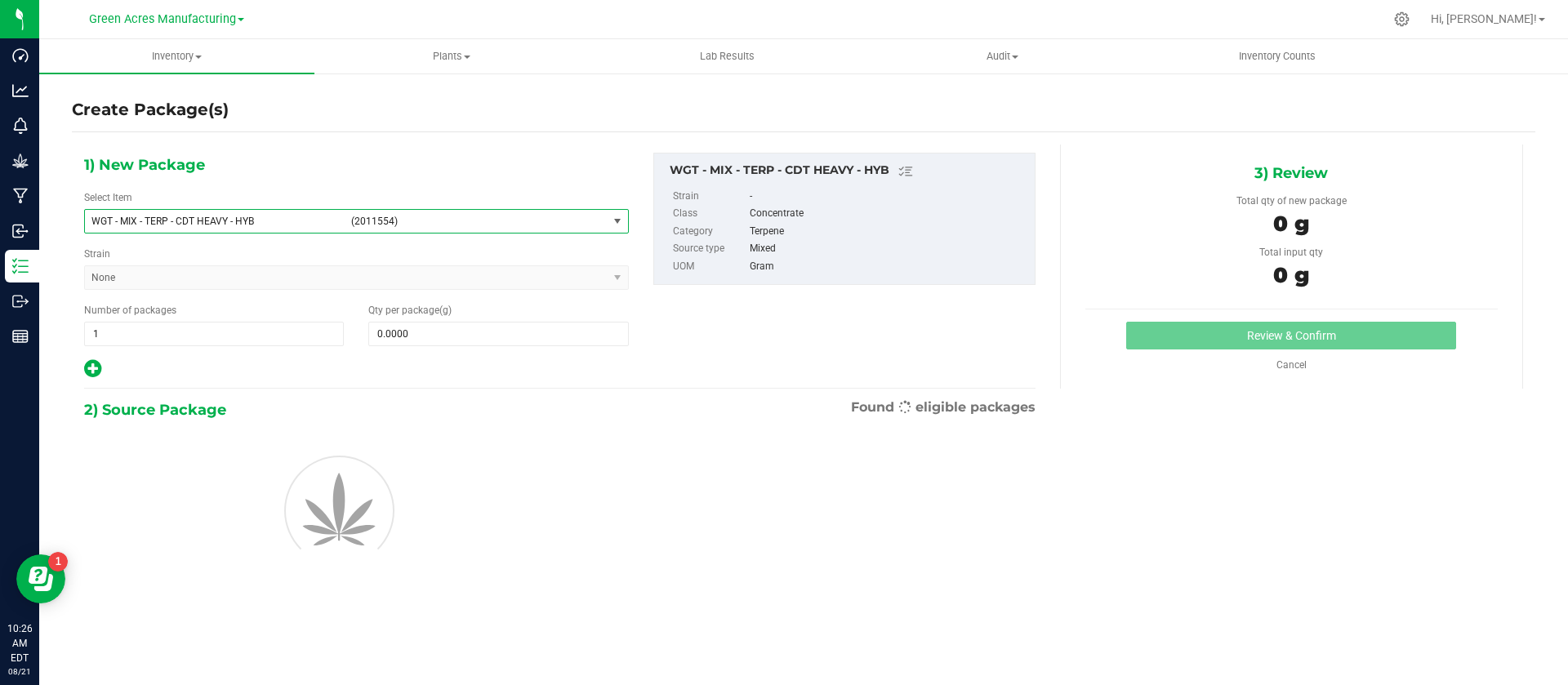
click at [293, 230] on span "WGT - MIX - TERP - CDT HEAVY - HYB (2011554)" at bounding box center [346, 221] width 523 height 23
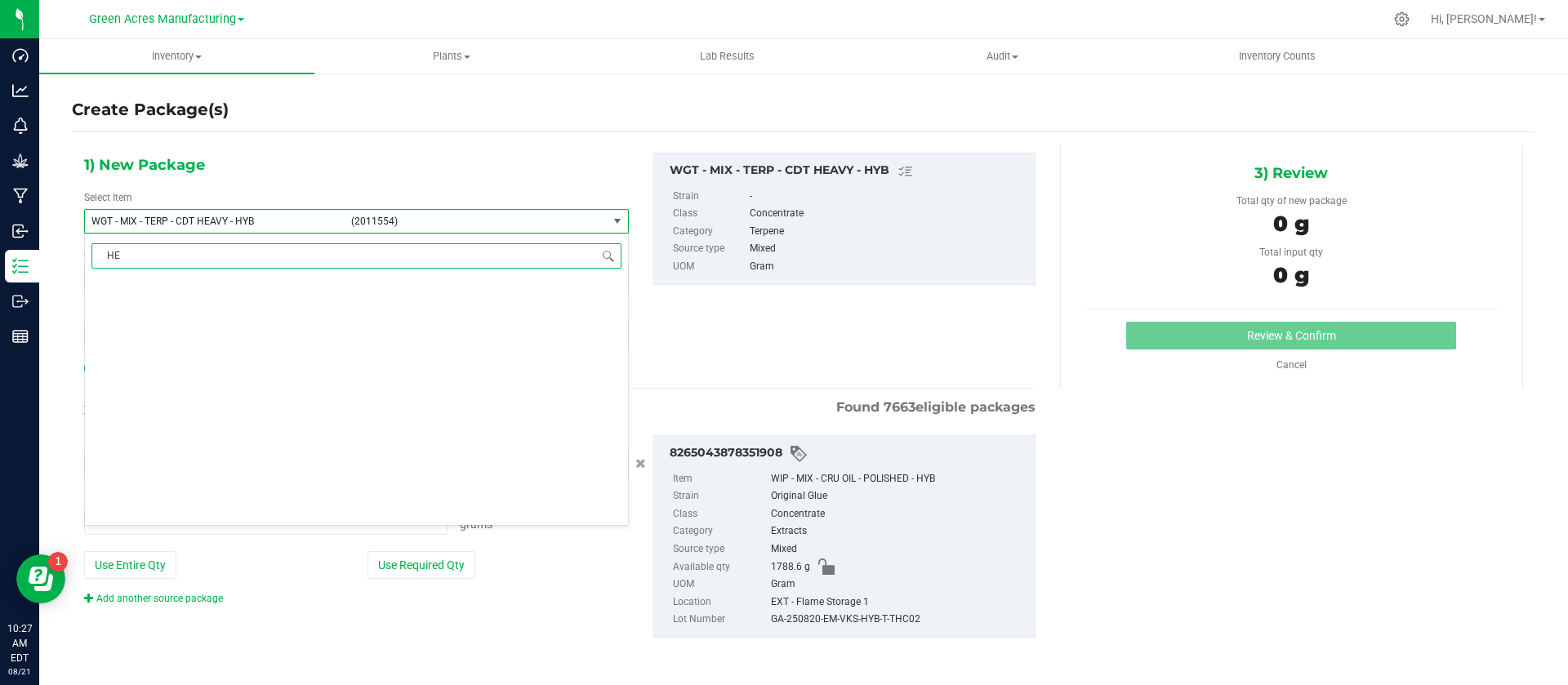
type input "HEA"
type input "0.0000 g"
type input "HEAVY"
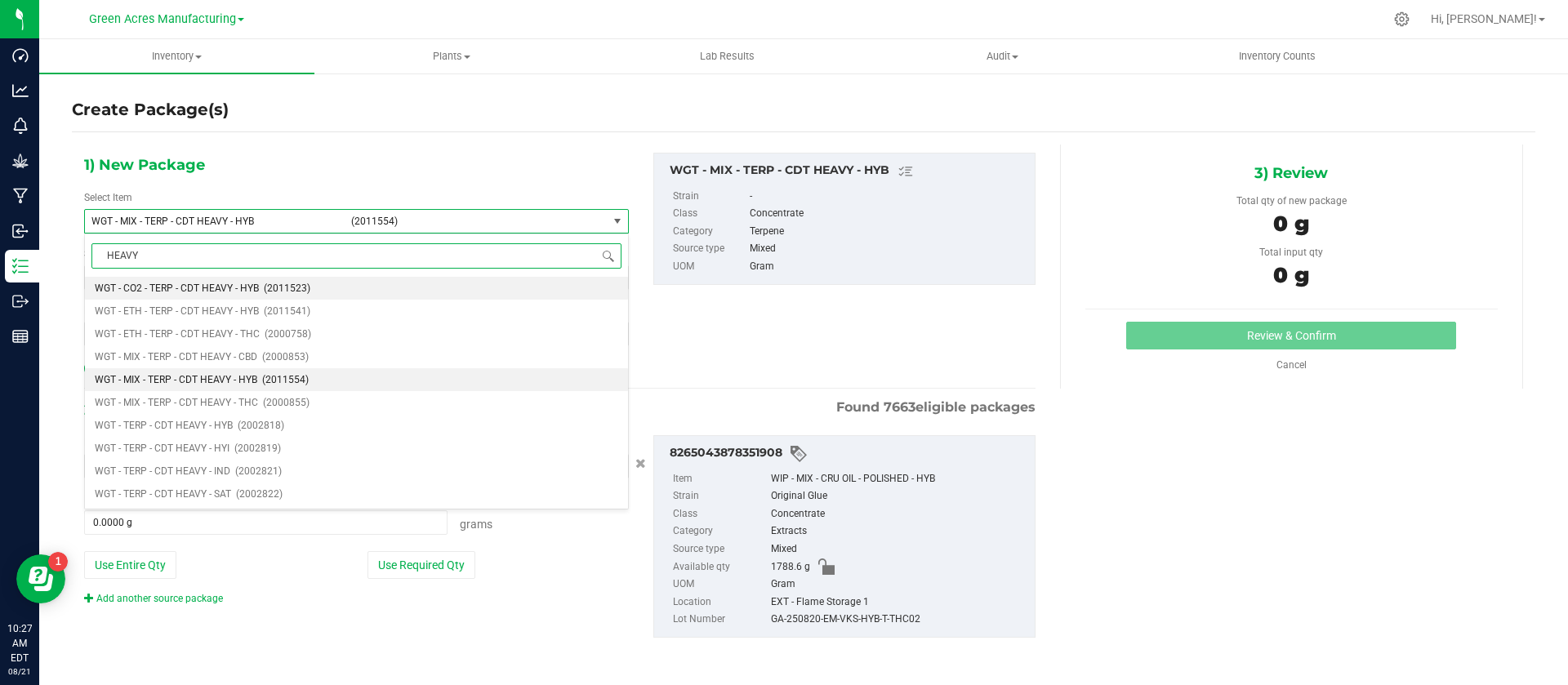
scroll to position [0, 0]
click at [248, 425] on span "(2002818)" at bounding box center [261, 425] width 47 height 12
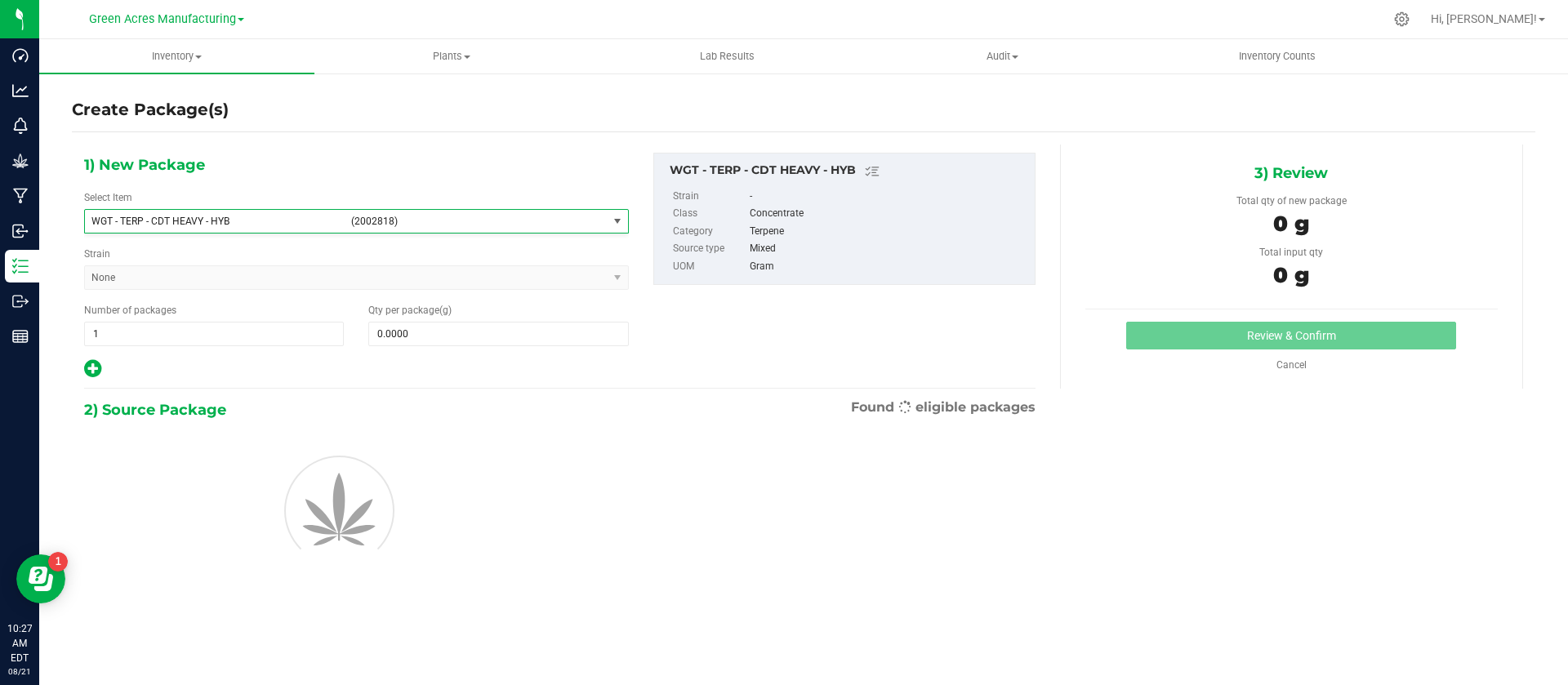
type input "0.0000"
click at [439, 337] on span at bounding box center [498, 333] width 260 height 24
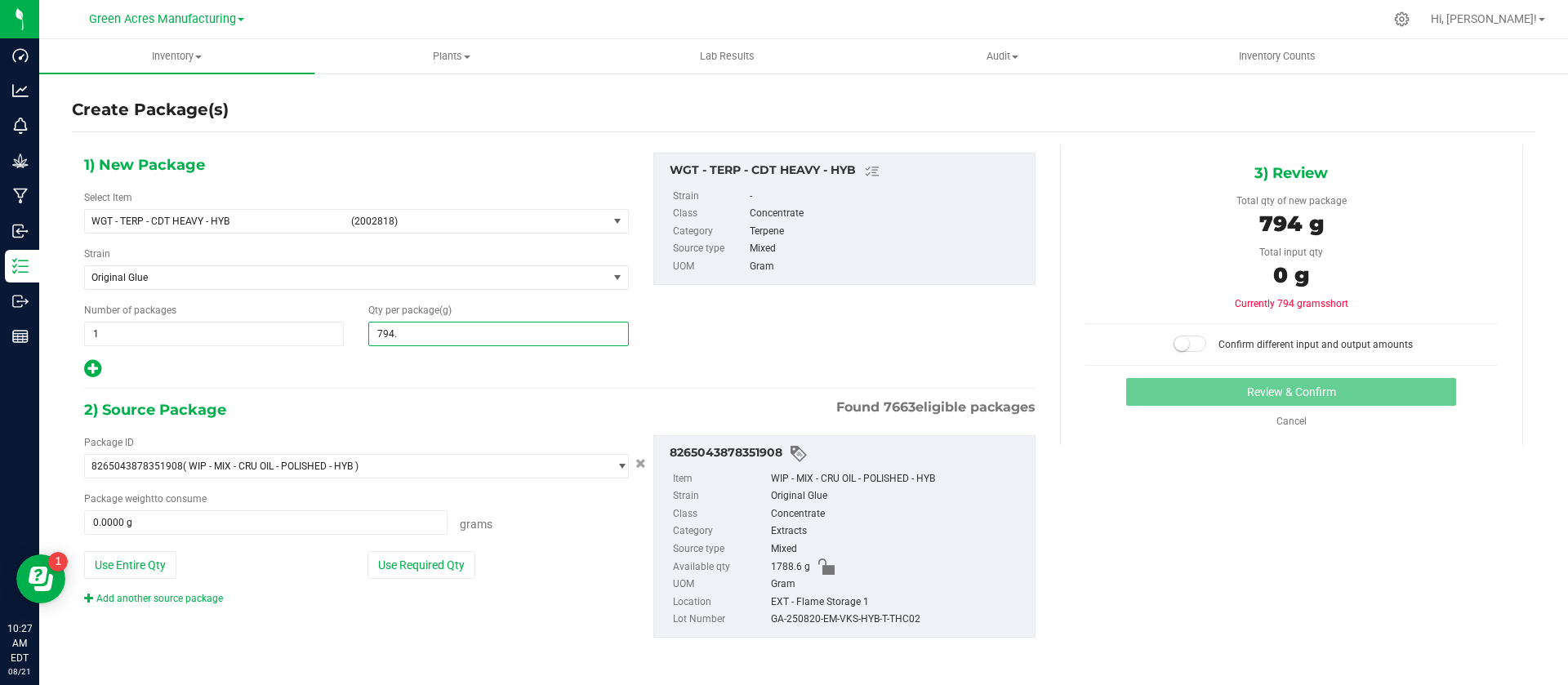
type input "794.1"
type input "794.1000"
click at [127, 569] on button "Use Entire Qty" at bounding box center [130, 564] width 92 height 28
type input "1788.6000 g"
click at [1196, 350] on span at bounding box center [1189, 344] width 33 height 17
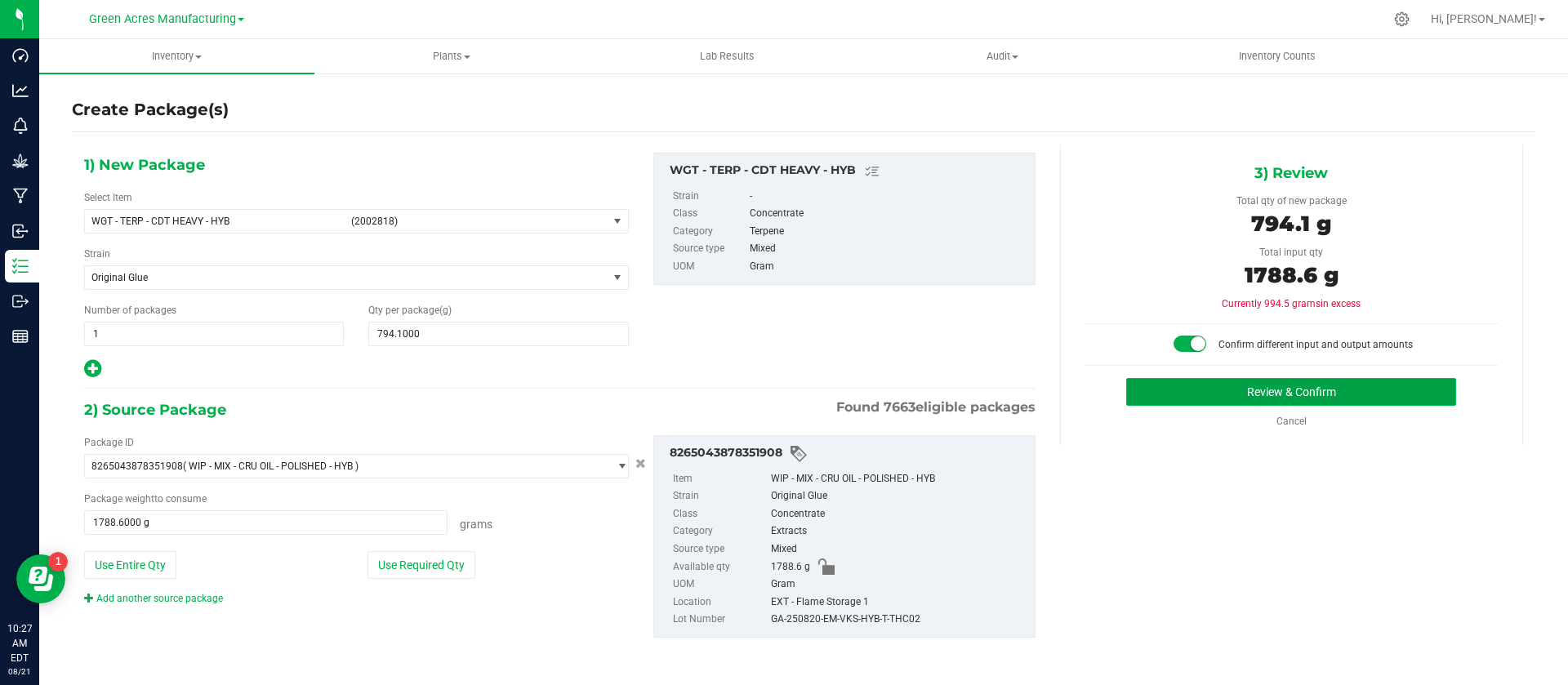
click at [1203, 386] on button "Review & Confirm" at bounding box center [1292, 391] width 330 height 28
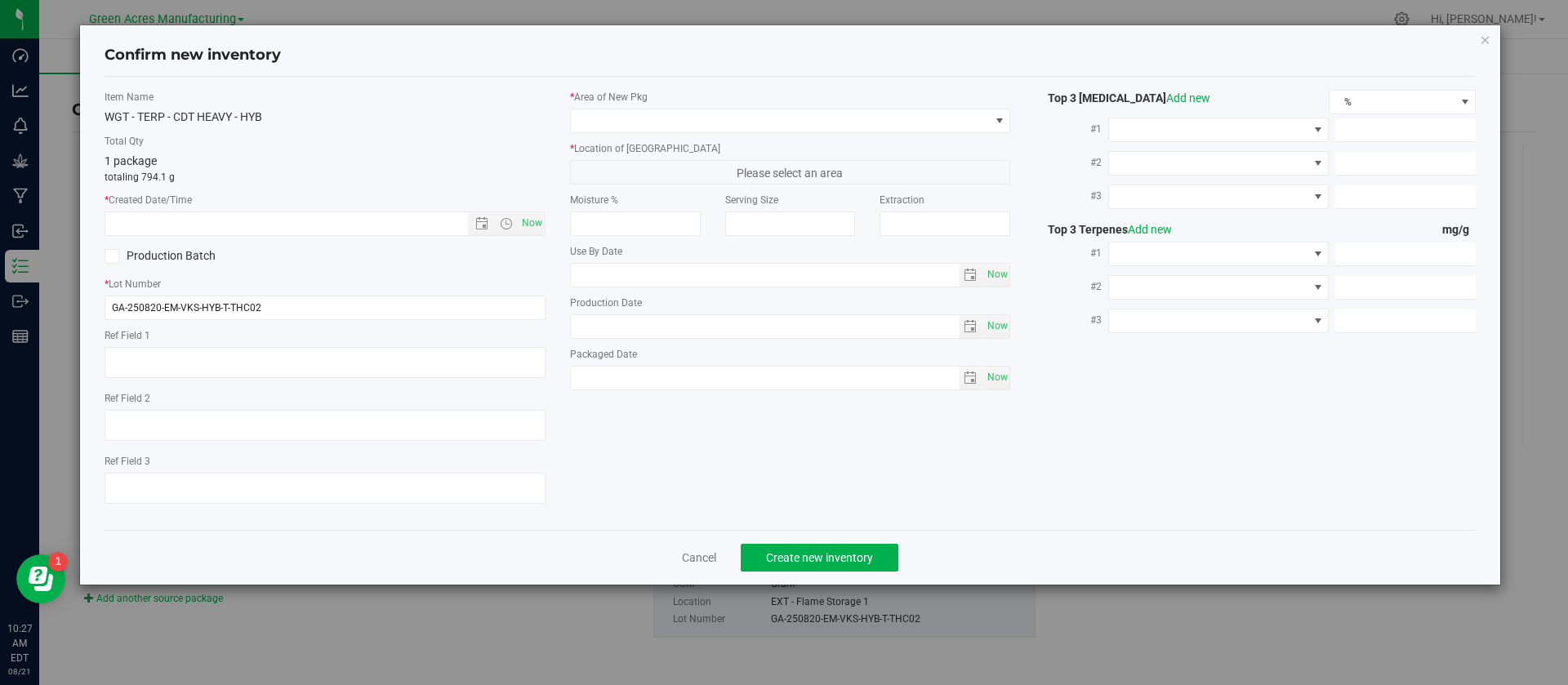
type textarea "EXT"
click at [534, 233] on span "Now" at bounding box center [531, 224] width 28 height 23
type input "[DATE] 10:27 AM"
click at [343, 321] on div "Item Name WGT - TERP - CDT HEAVY - HYB Total Qty 1 package totaling 794.1 g * C…" at bounding box center [325, 303] width 466 height 427
click at [328, 312] on input "GA-250820-EM-VKS-HYB-T-THC02" at bounding box center [325, 307] width 441 height 24
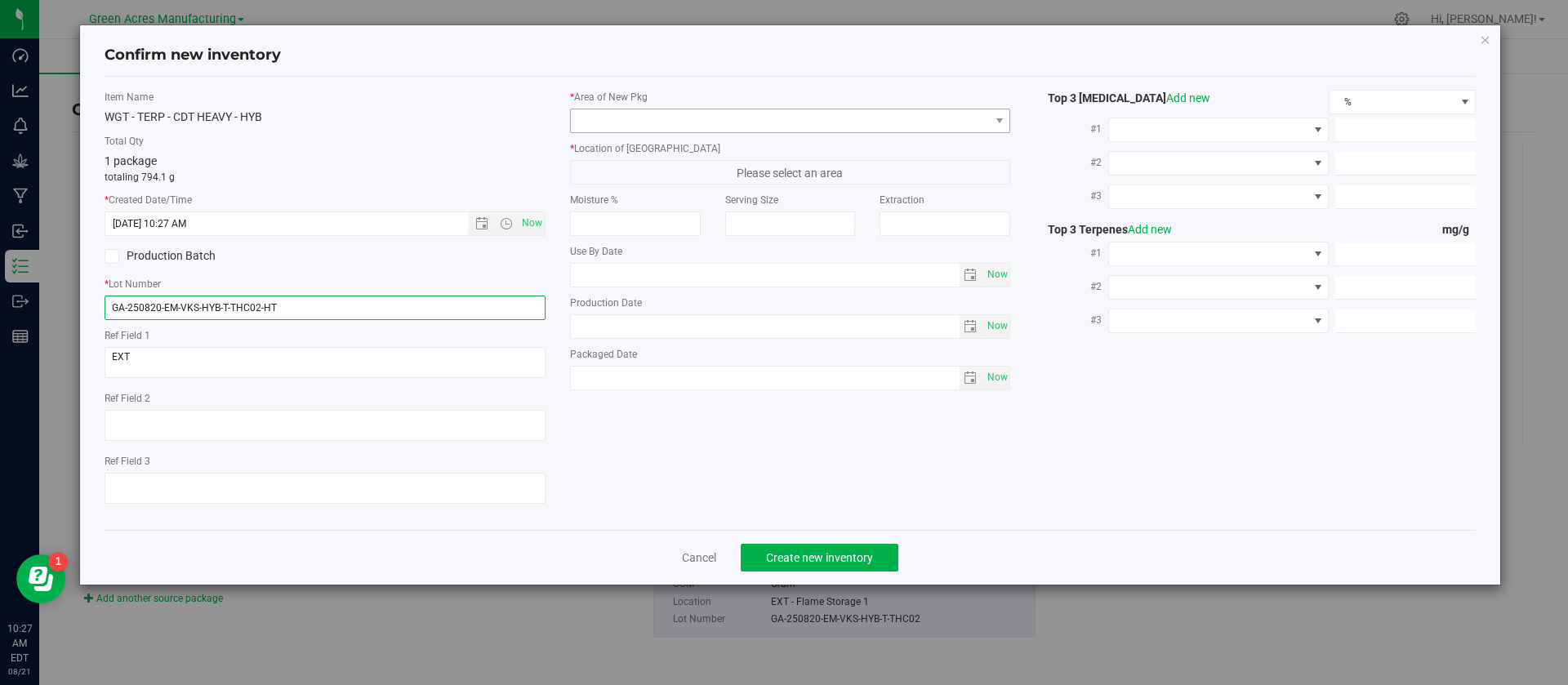
type input "GA-250820-EM-VKS-HYB-T-THC02-HT"
click at [596, 120] on span at bounding box center [781, 121] width 419 height 23
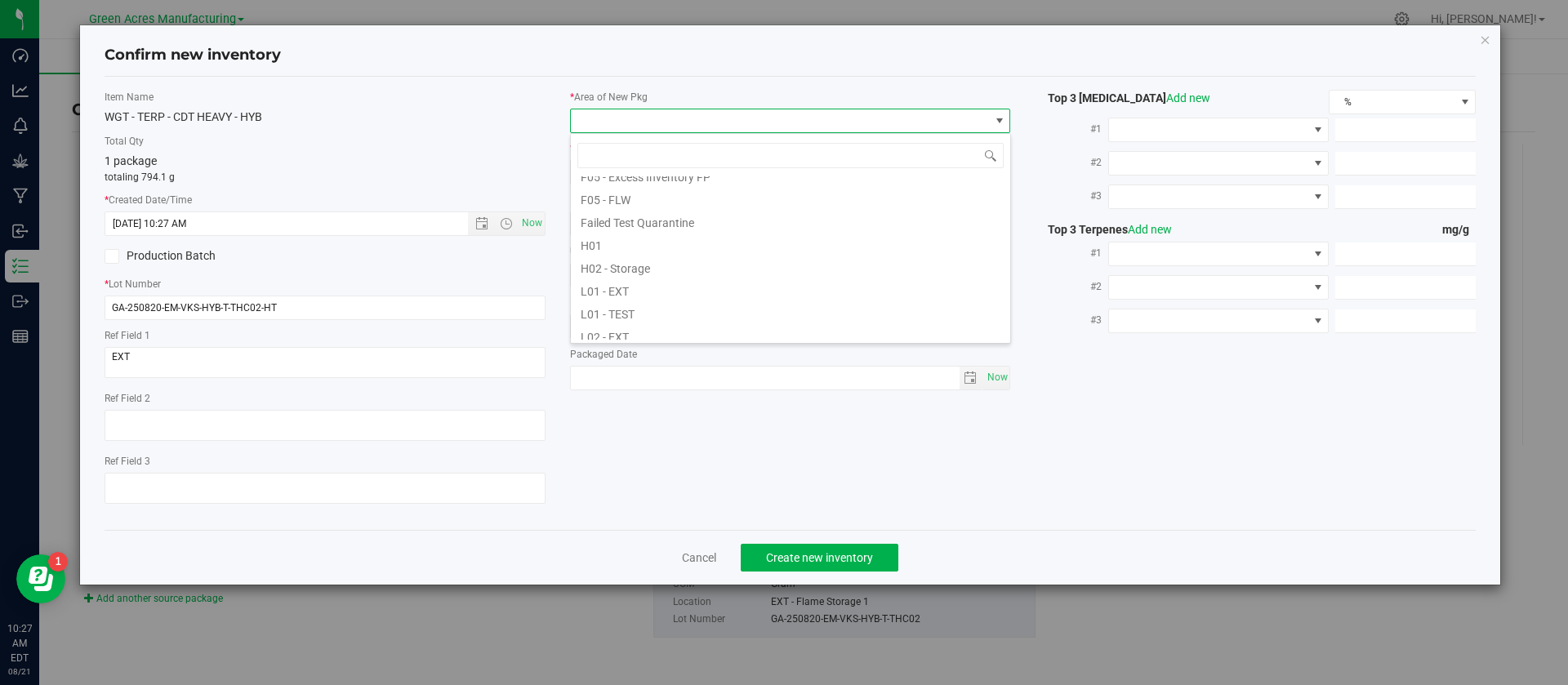
scroll to position [261, 0]
click at [626, 286] on li "L03 - EXT" at bounding box center [791, 291] width 440 height 23
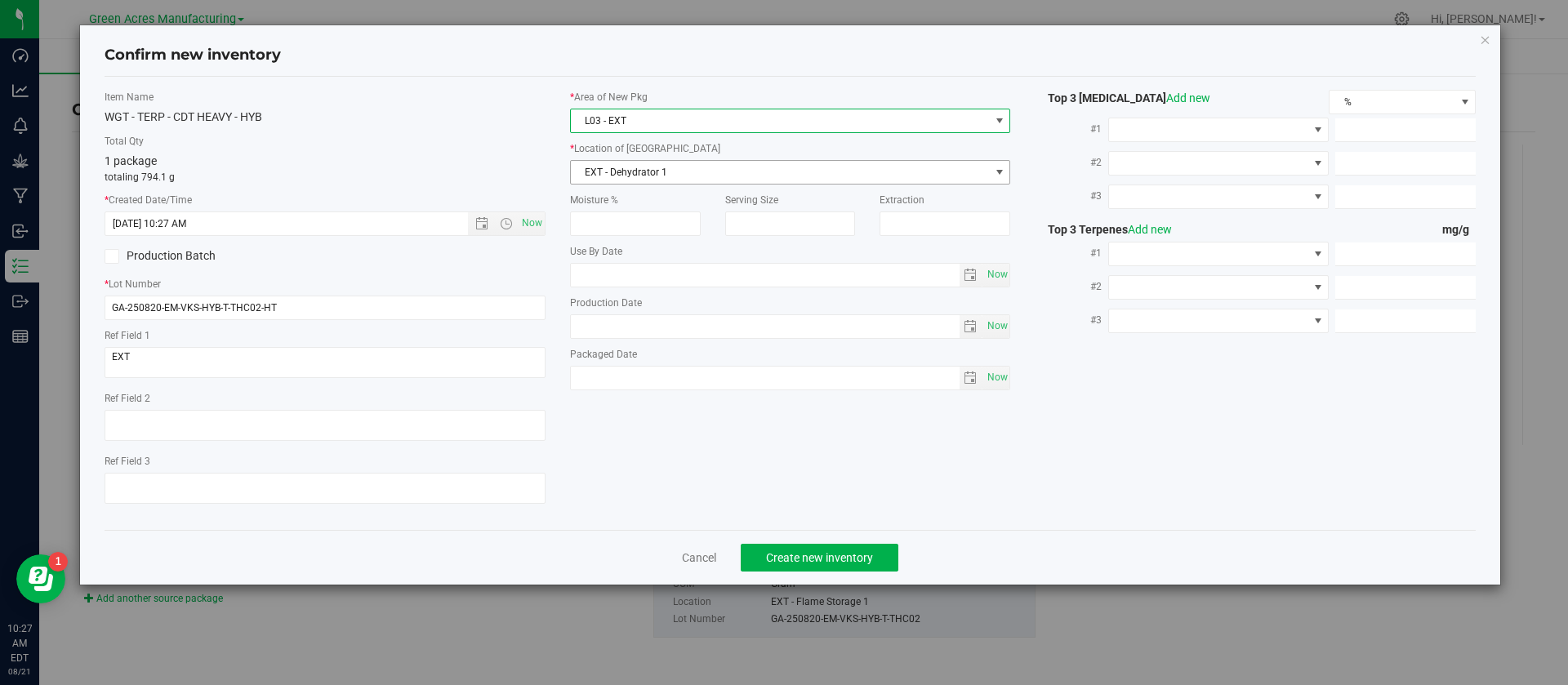
click at [598, 162] on span "EXT - Dehydrator 1" at bounding box center [781, 172] width 419 height 23
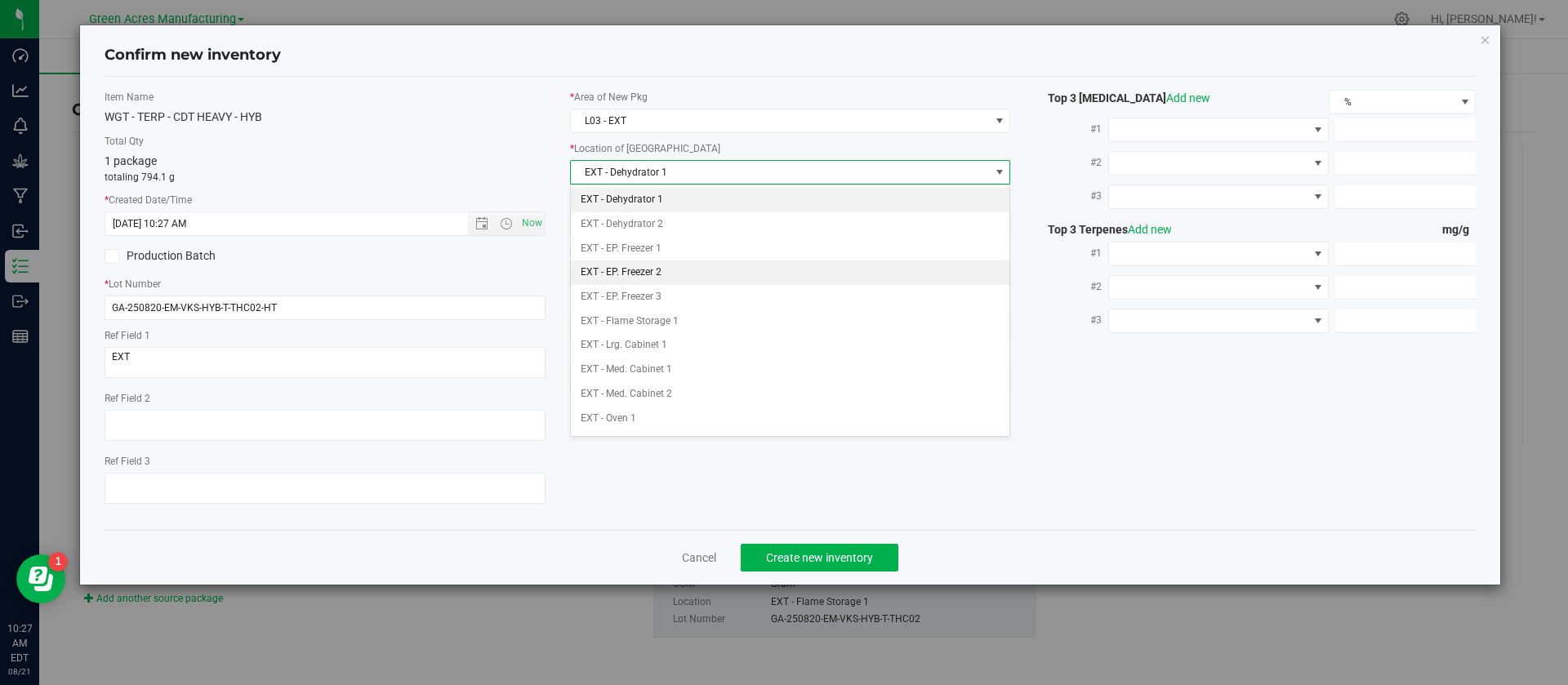
click at [633, 269] on li "EXT - EP. Freezer 2" at bounding box center [791, 272] width 440 height 24
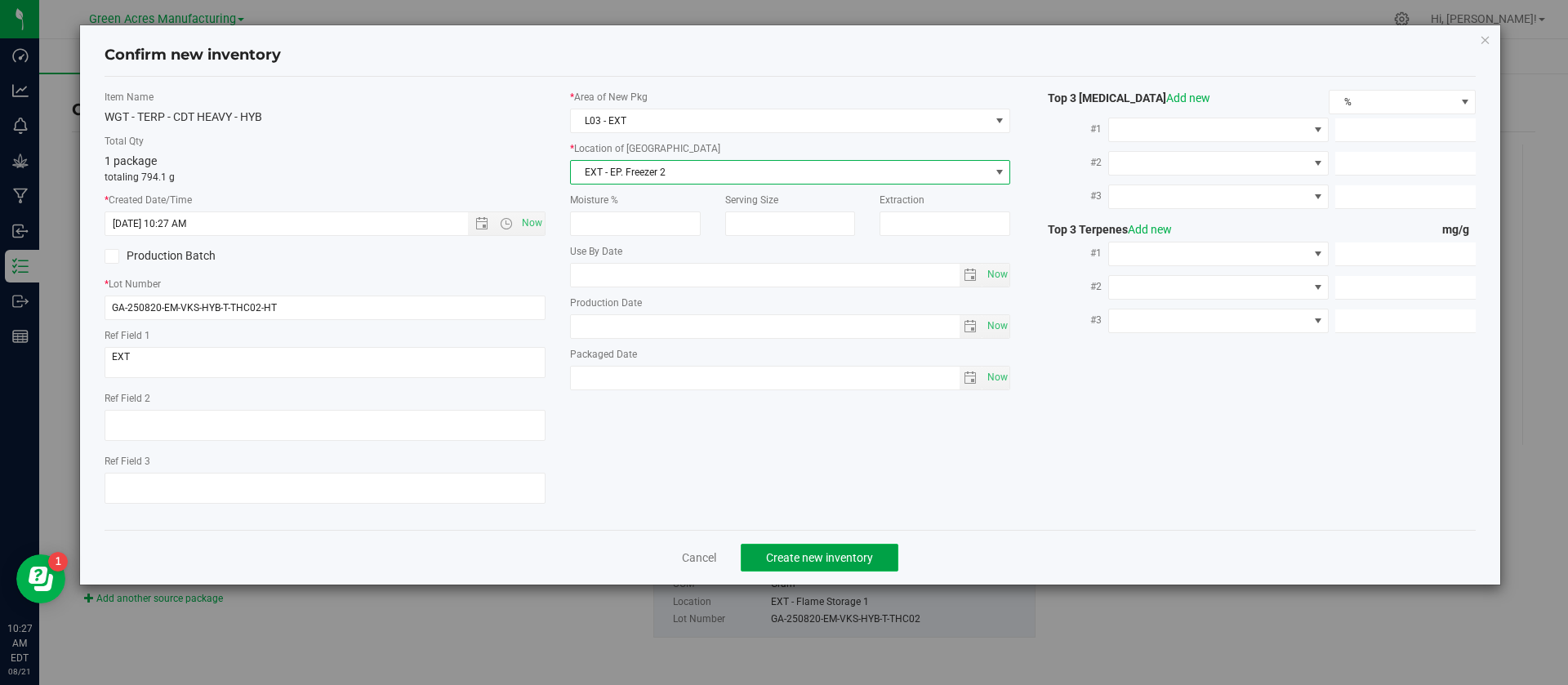
click at [803, 549] on button "Create new inventory" at bounding box center [819, 557] width 157 height 28
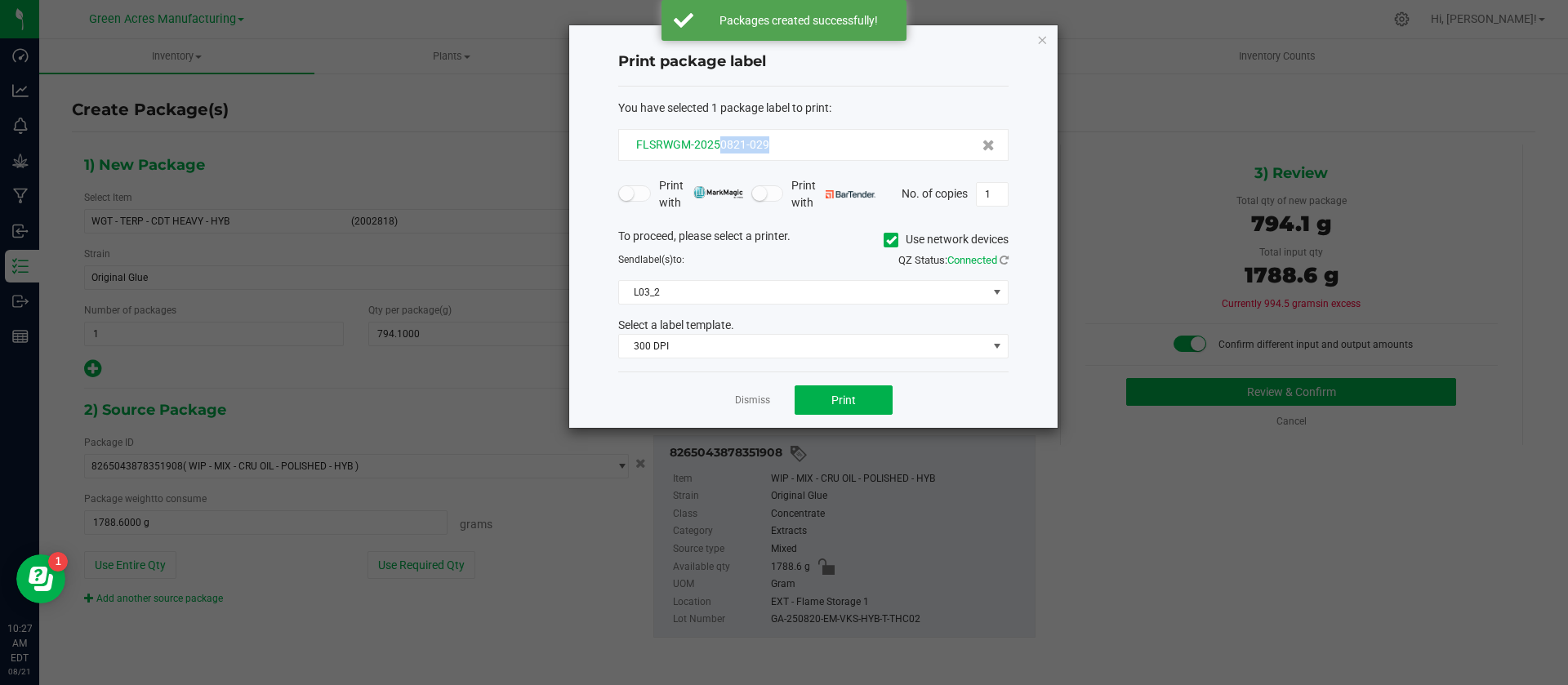
drag, startPoint x: 777, startPoint y: 141, endPoint x: 719, endPoint y: 148, distance: 58.4
click at [719, 148] on div "FLSRWGM-20250821-029" at bounding box center [813, 145] width 363 height 17
copy span "0821-029"
click at [1008, 198] on span "1" at bounding box center [992, 193] width 33 height 24
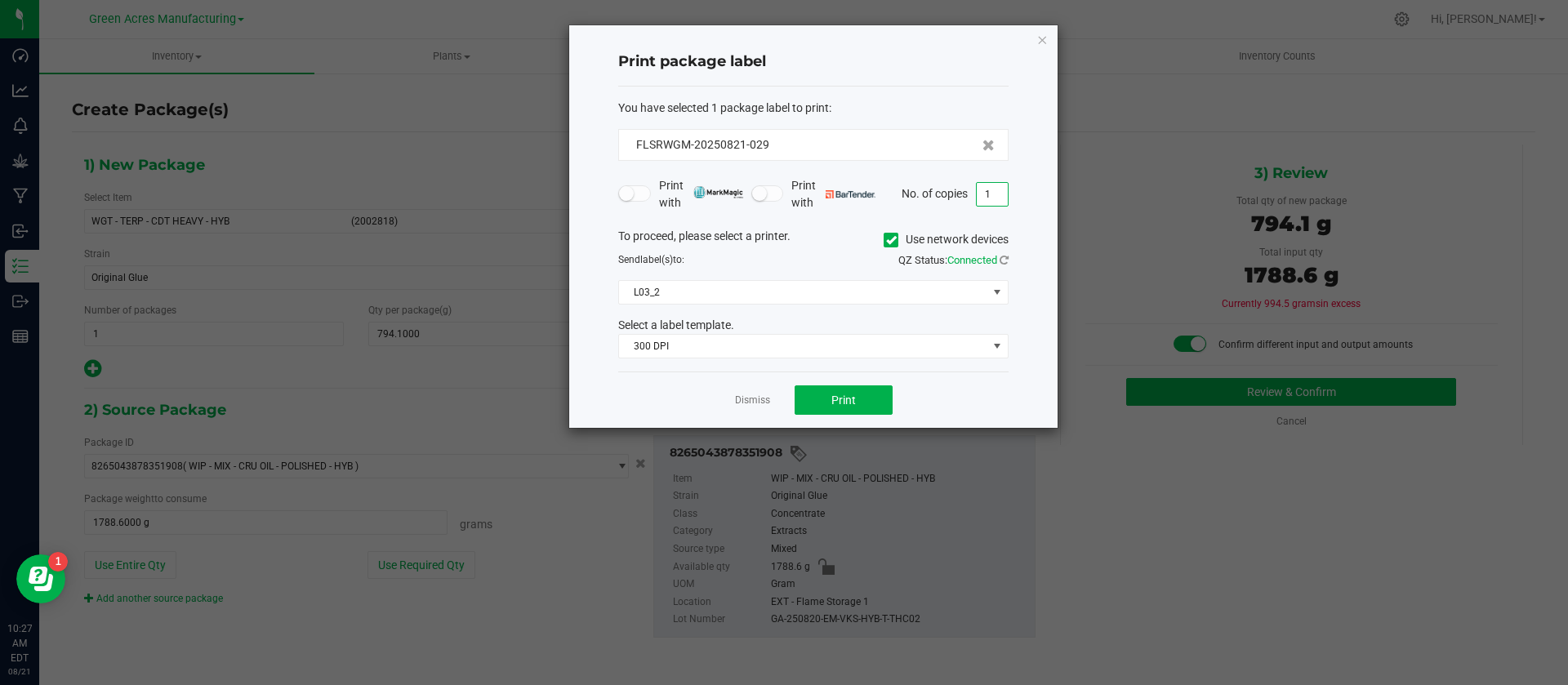
click at [998, 192] on input "1" at bounding box center [992, 193] width 31 height 23
type input "3"
type input "2"
